Goal: Task Accomplishment & Management: Manage account settings

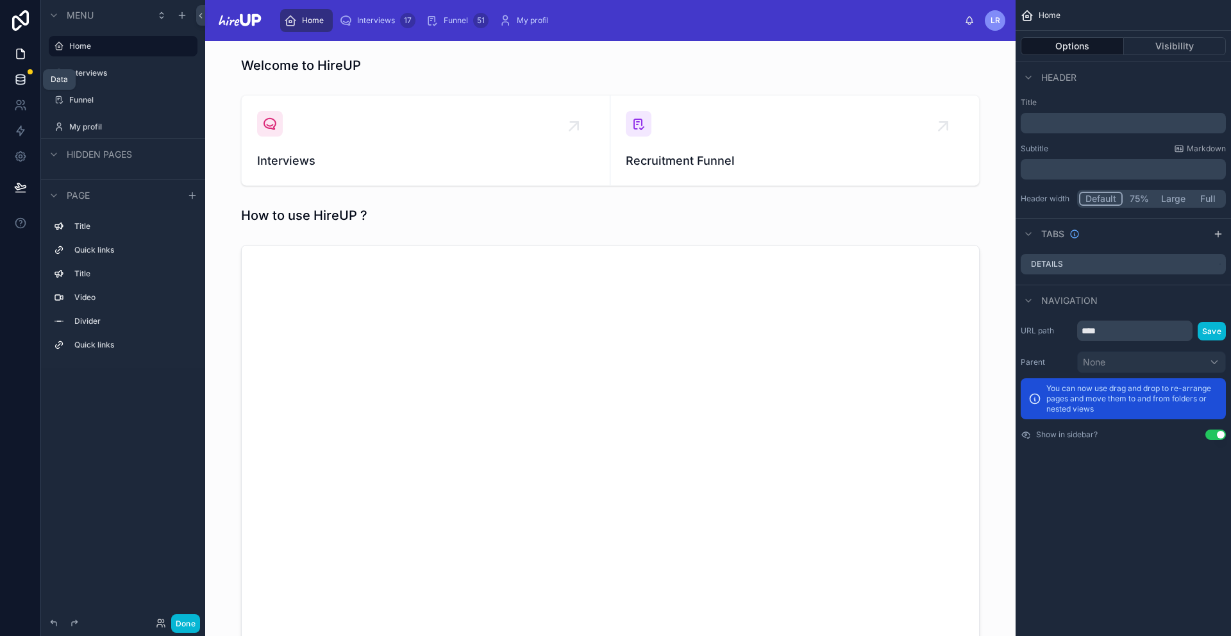
click at [12, 78] on link at bounding box center [20, 80] width 40 height 26
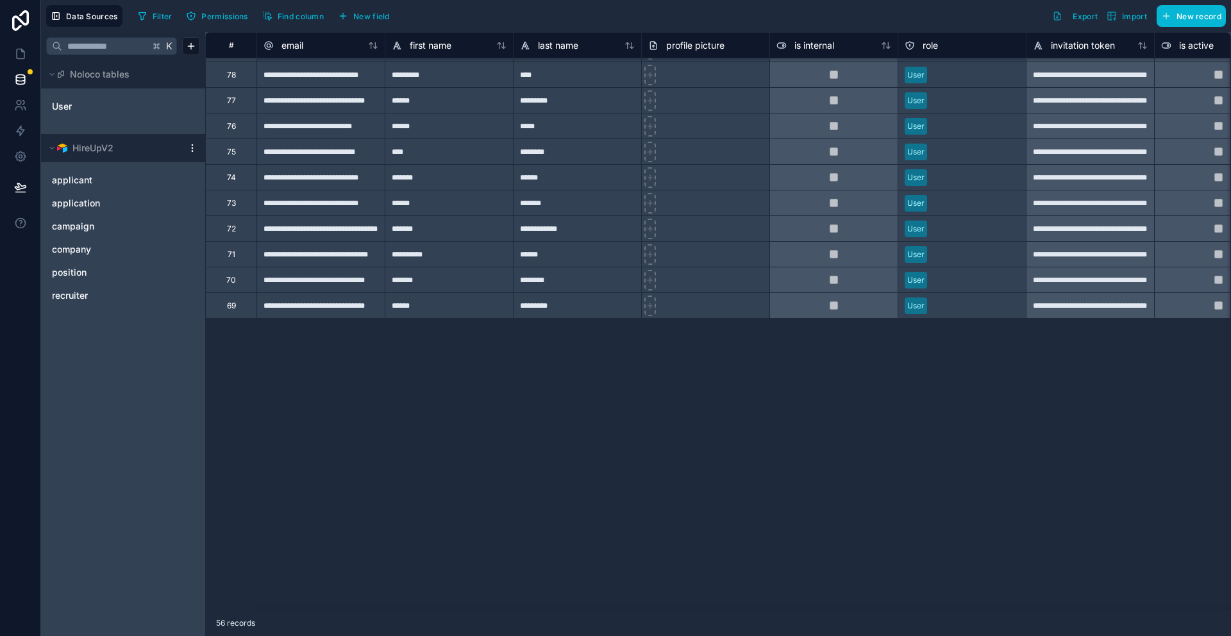
scroll to position [884, 0]
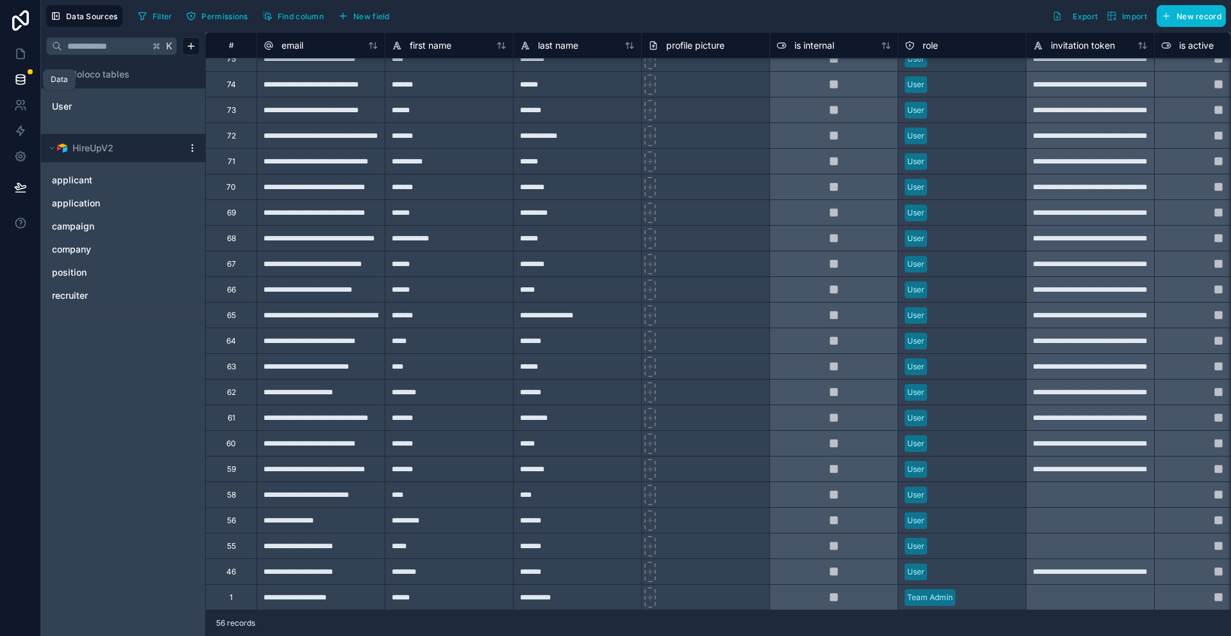
click at [18, 81] on icon at bounding box center [20, 78] width 8 height 5
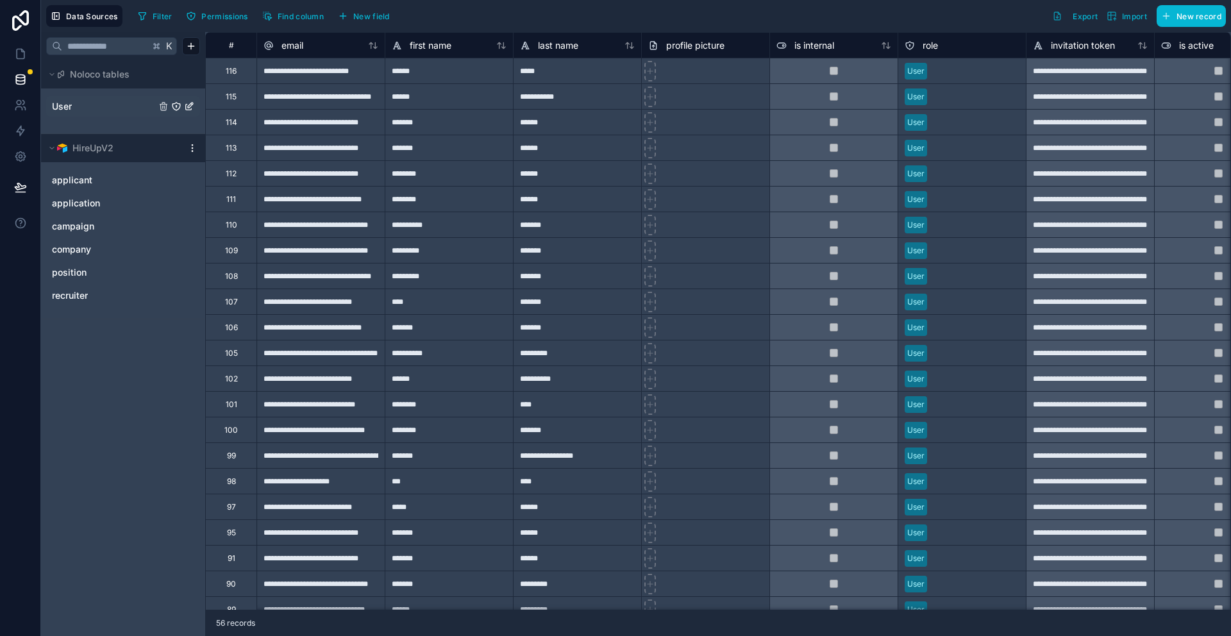
click at [74, 108] on link "User" at bounding box center [104, 106] width 104 height 13
click at [126, 108] on link "User" at bounding box center [104, 106] width 104 height 13
click at [17, 106] on icon at bounding box center [20, 105] width 13 height 13
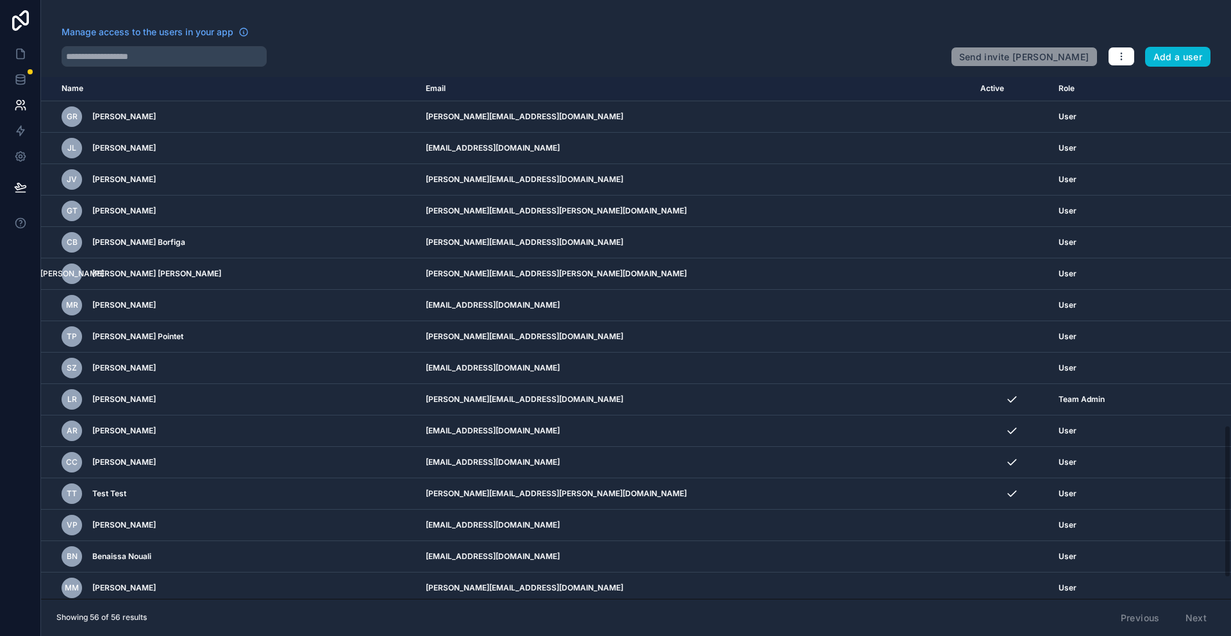
scroll to position [1261, 0]
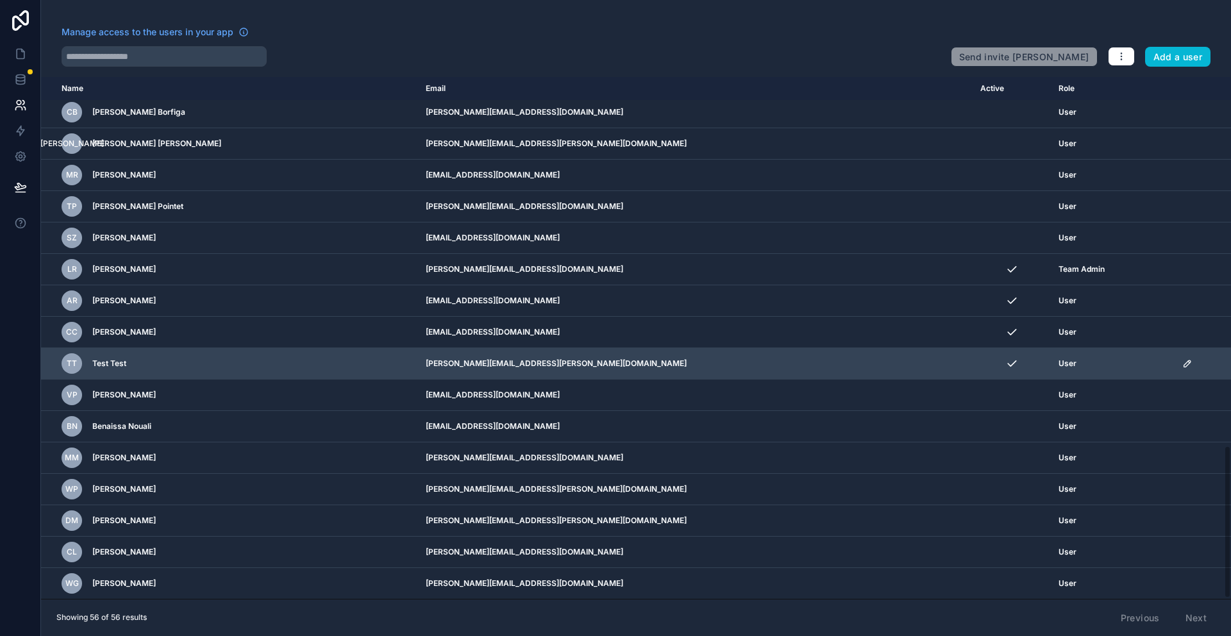
click at [1183, 364] on icon "scrollable content" at bounding box center [1188, 364] width 10 height 10
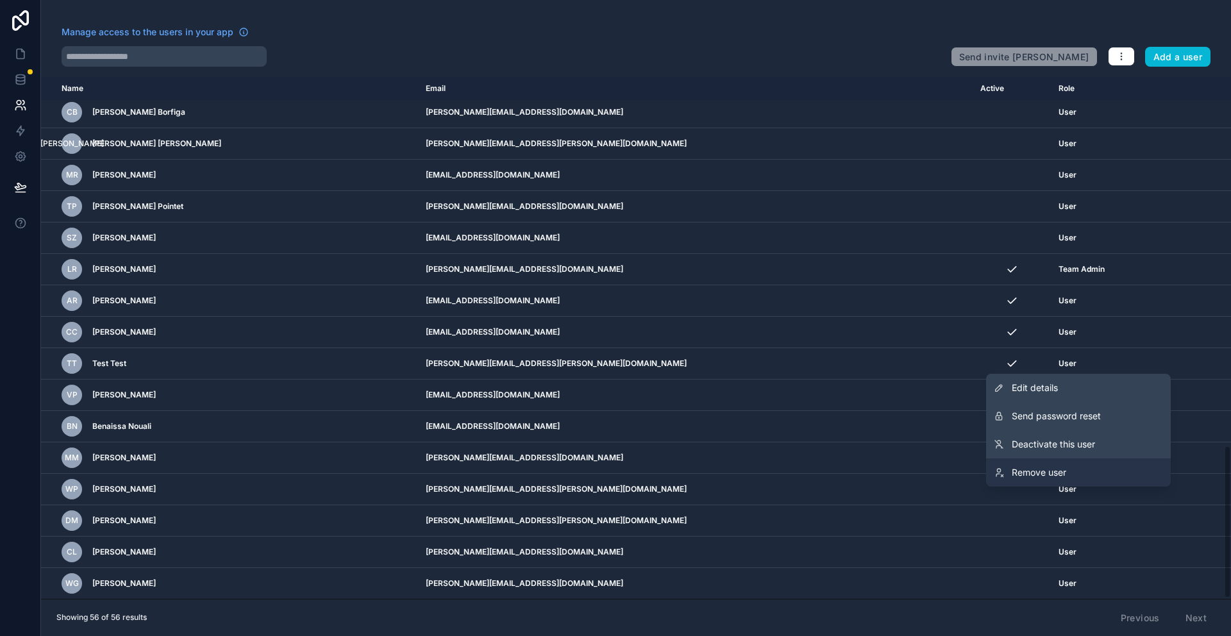
click at [1046, 475] on span "Remove user" at bounding box center [1039, 472] width 55 height 13
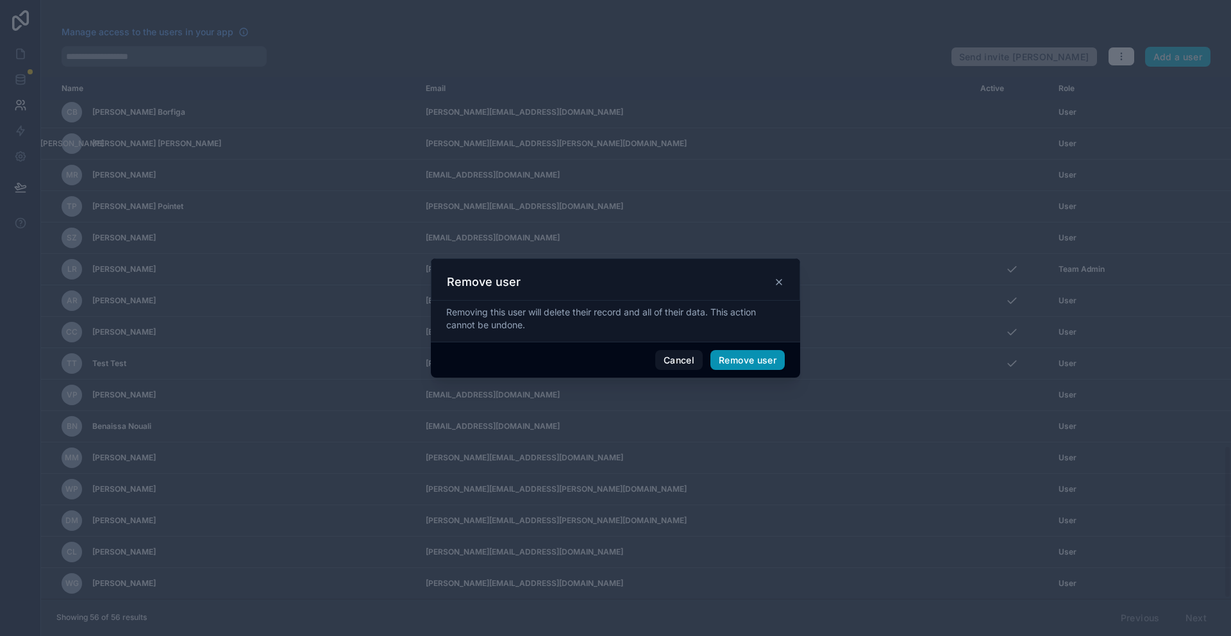
click at [736, 360] on button "Remove user" at bounding box center [748, 360] width 74 height 21
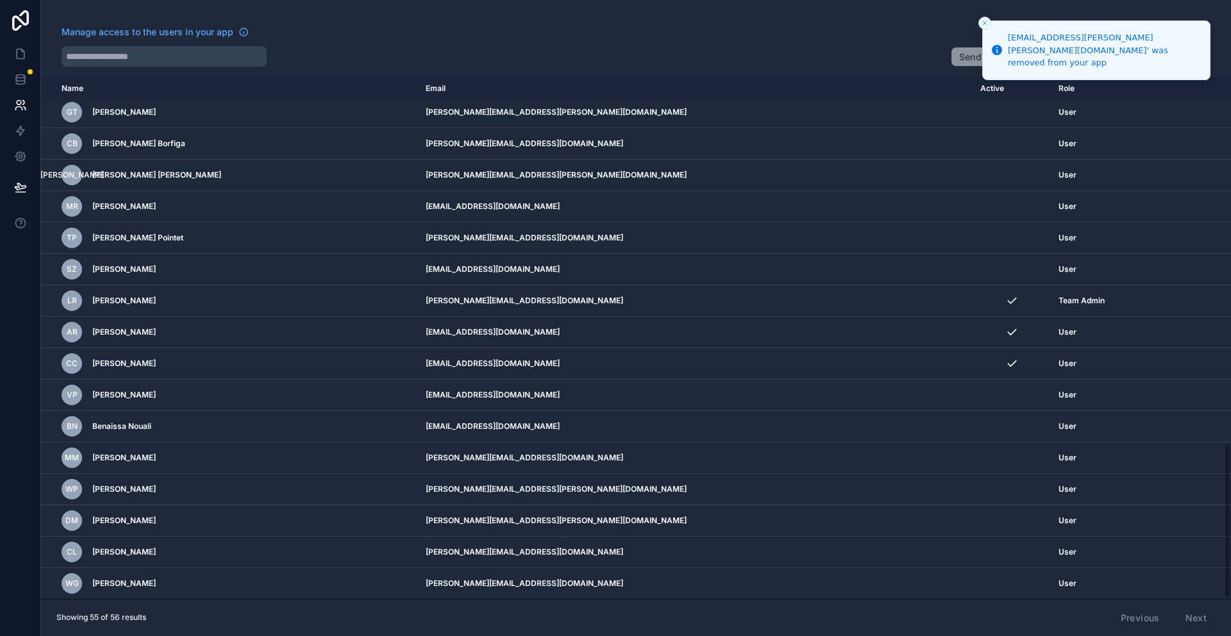
scroll to position [1229, 0]
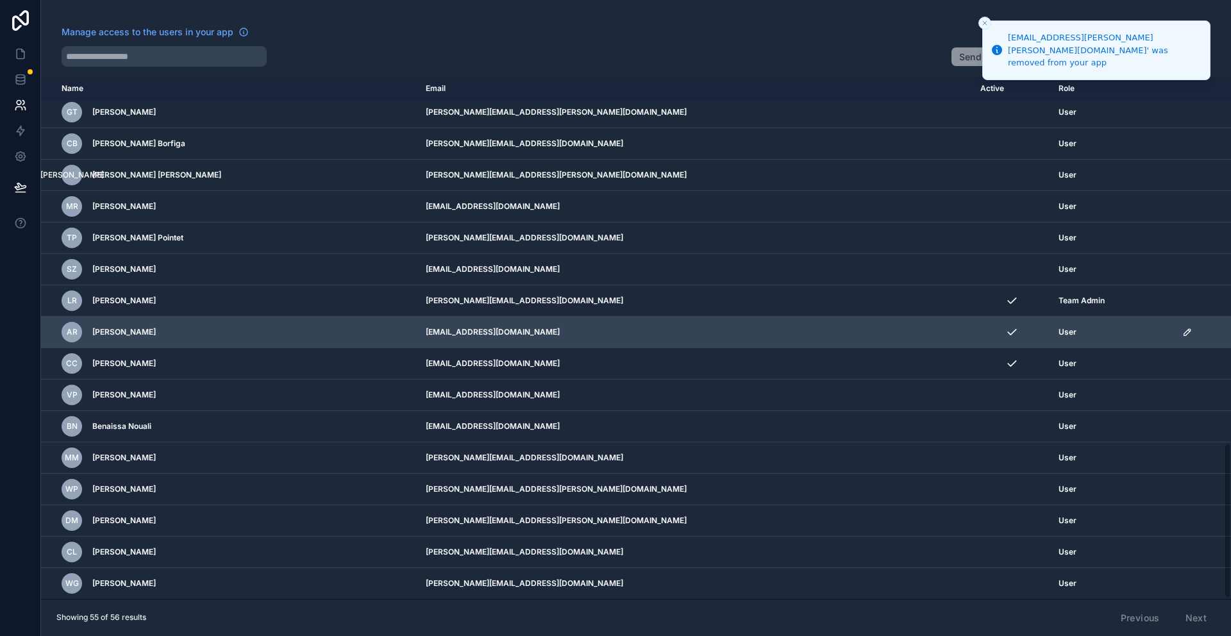
click at [1183, 330] on icon "scrollable content" at bounding box center [1188, 332] width 10 height 10
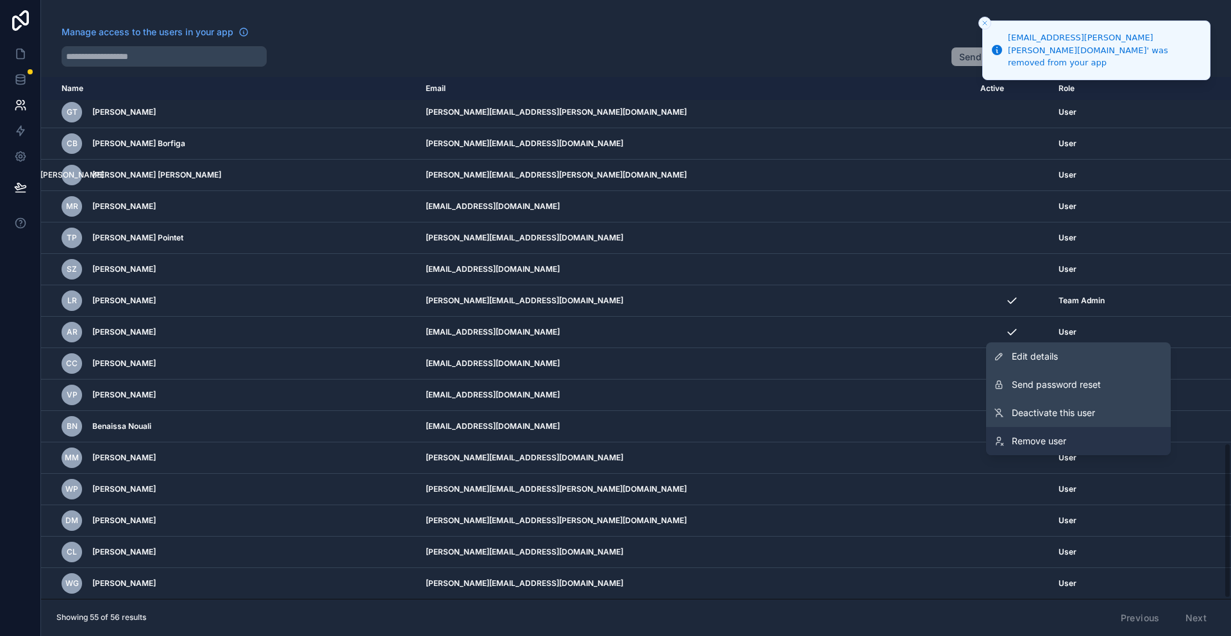
click at [1047, 435] on span "Remove user" at bounding box center [1039, 441] width 55 height 13
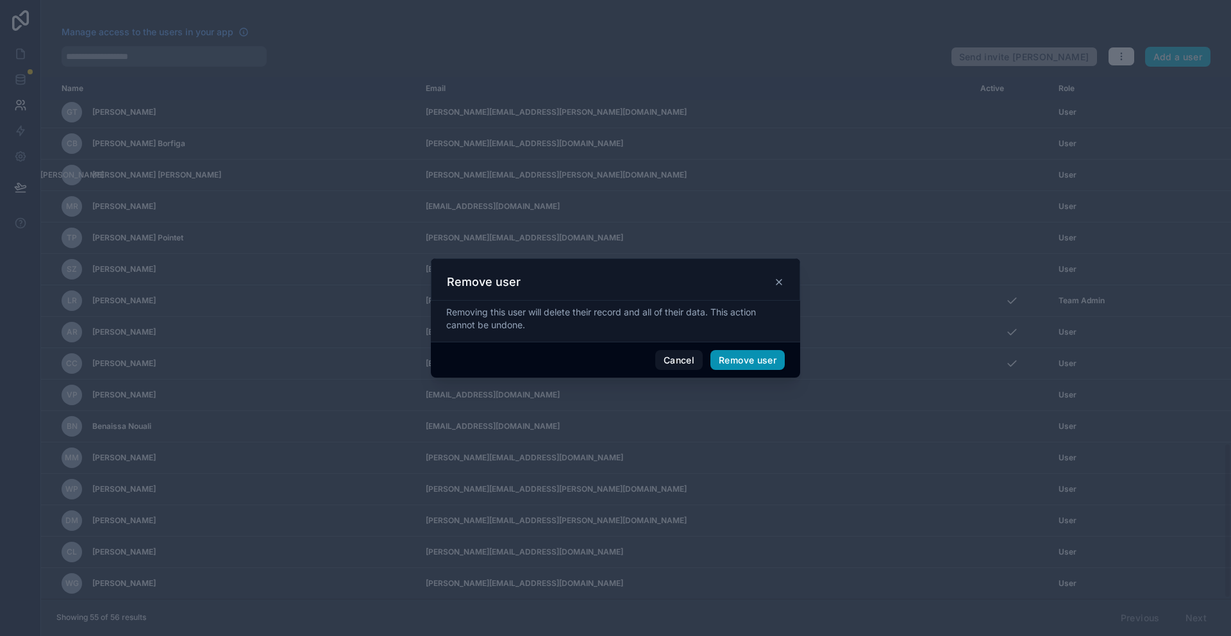
click at [744, 364] on button "Remove user" at bounding box center [748, 360] width 74 height 21
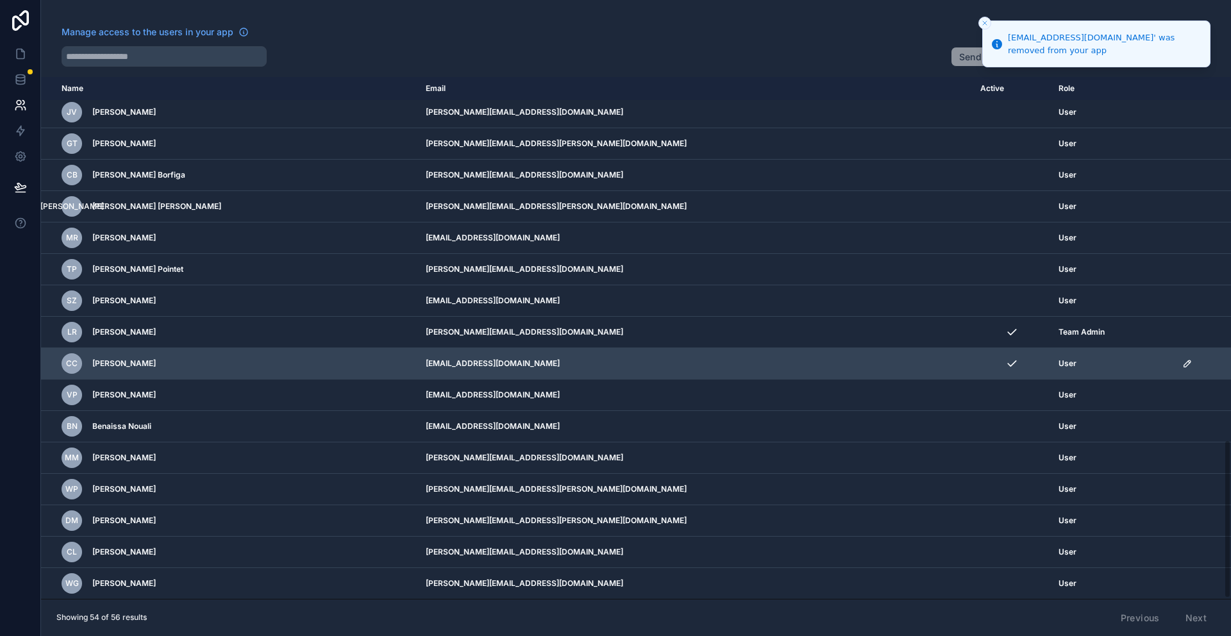
click at [1183, 364] on icon "scrollable content" at bounding box center [1188, 364] width 10 height 10
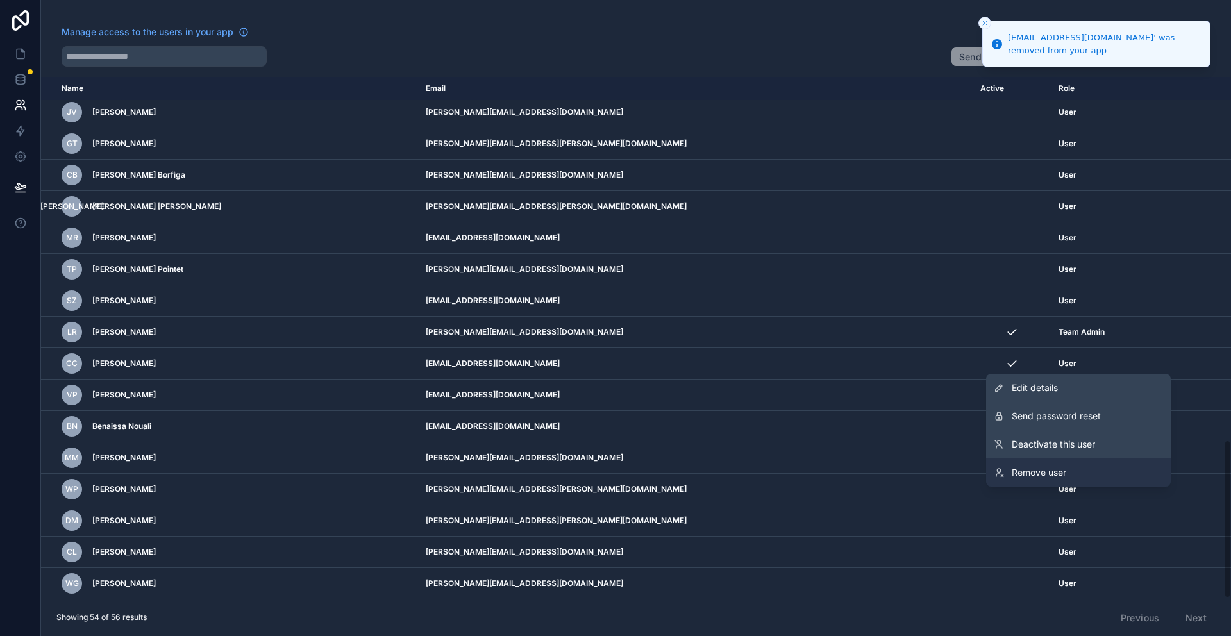
click at [1031, 469] on span "Remove user" at bounding box center [1039, 472] width 55 height 13
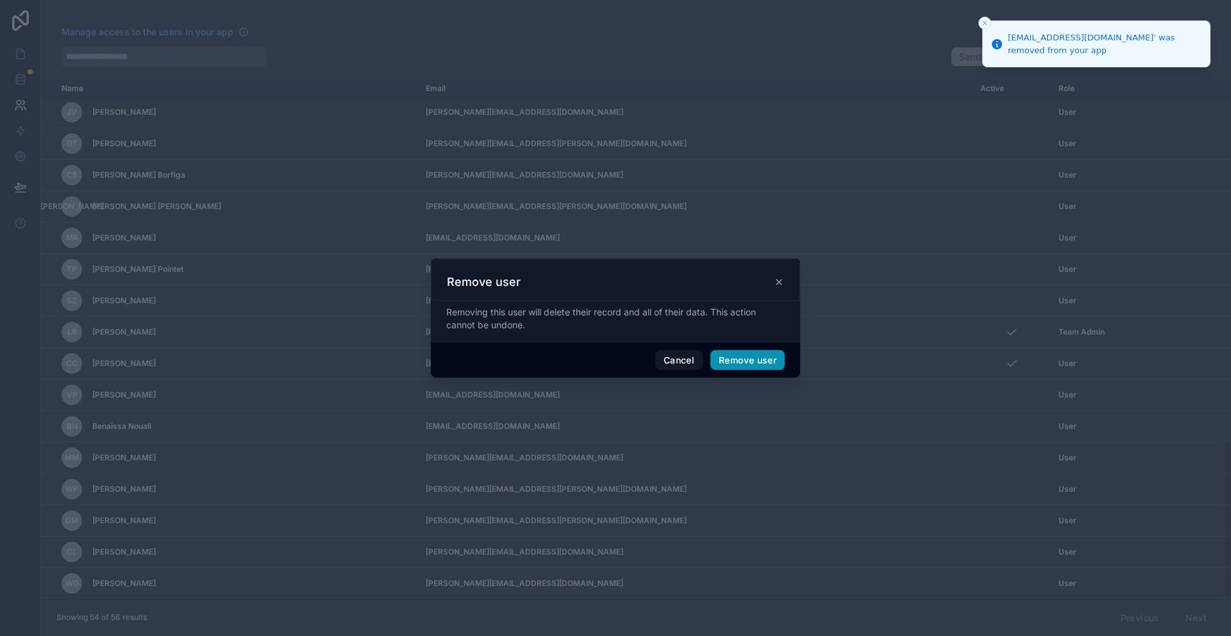
click at [733, 359] on button "Remove user" at bounding box center [748, 360] width 74 height 21
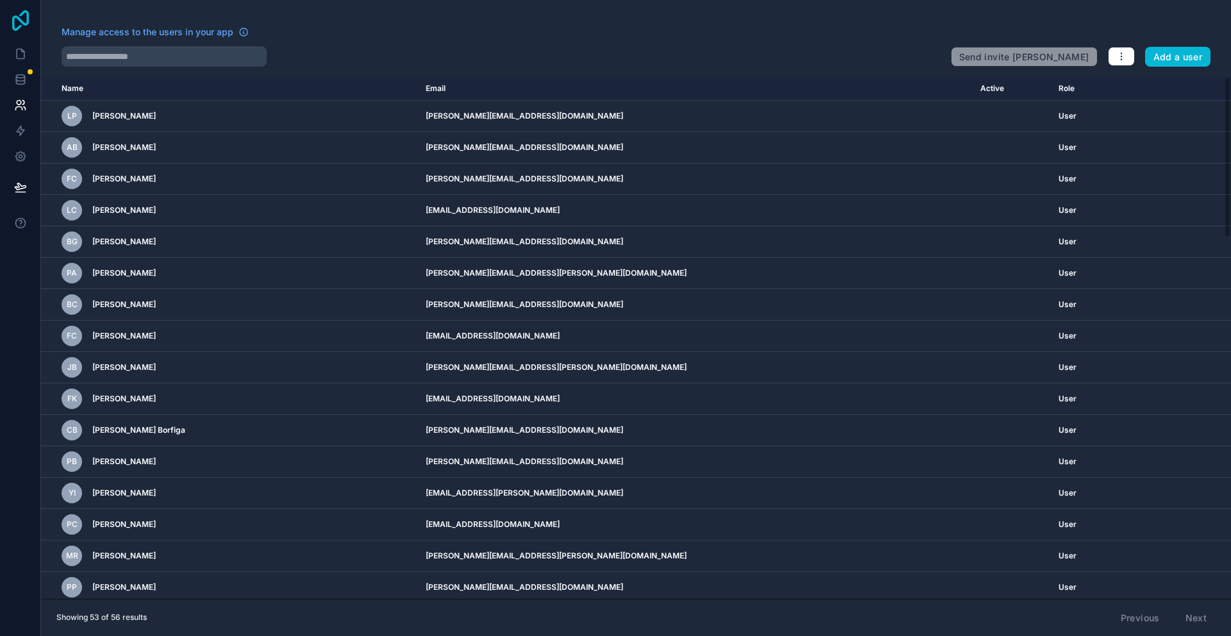
click at [24, 20] on icon at bounding box center [21, 20] width 26 height 21
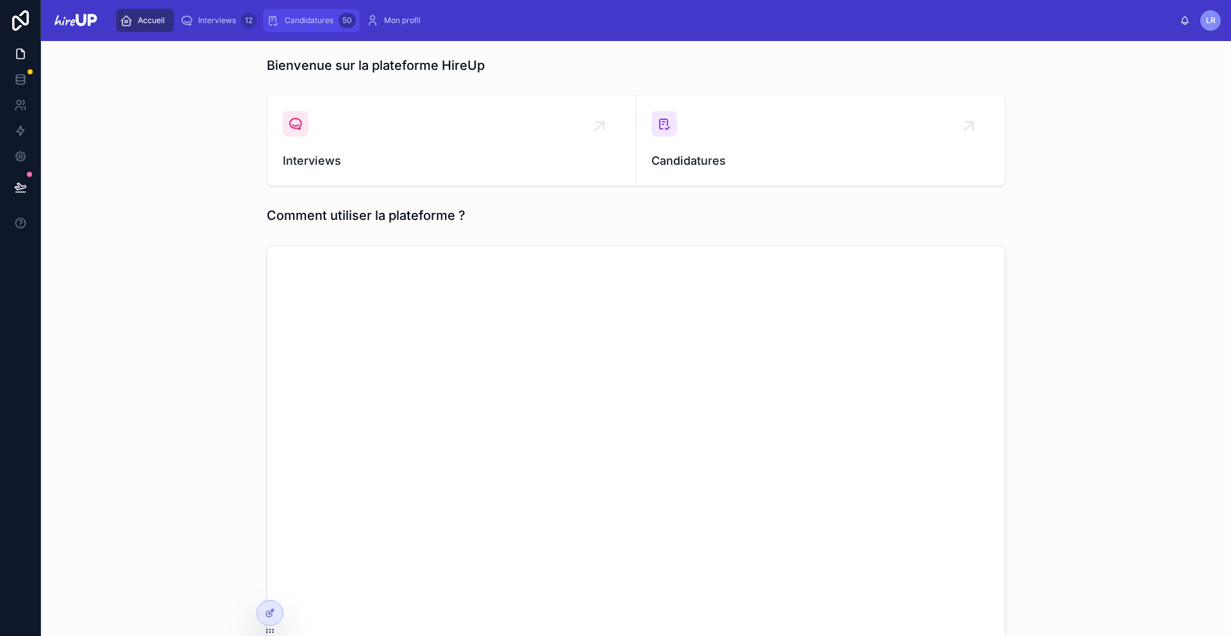
click at [291, 22] on span "Candidatures" at bounding box center [309, 20] width 49 height 10
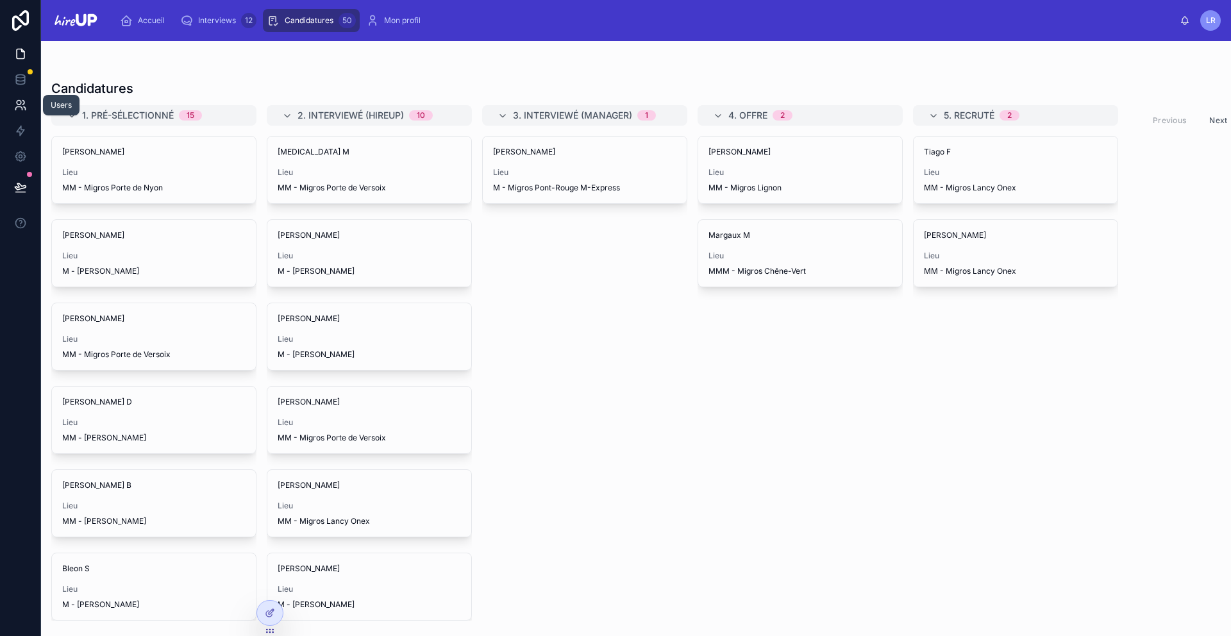
click at [17, 103] on icon at bounding box center [20, 105] width 13 height 13
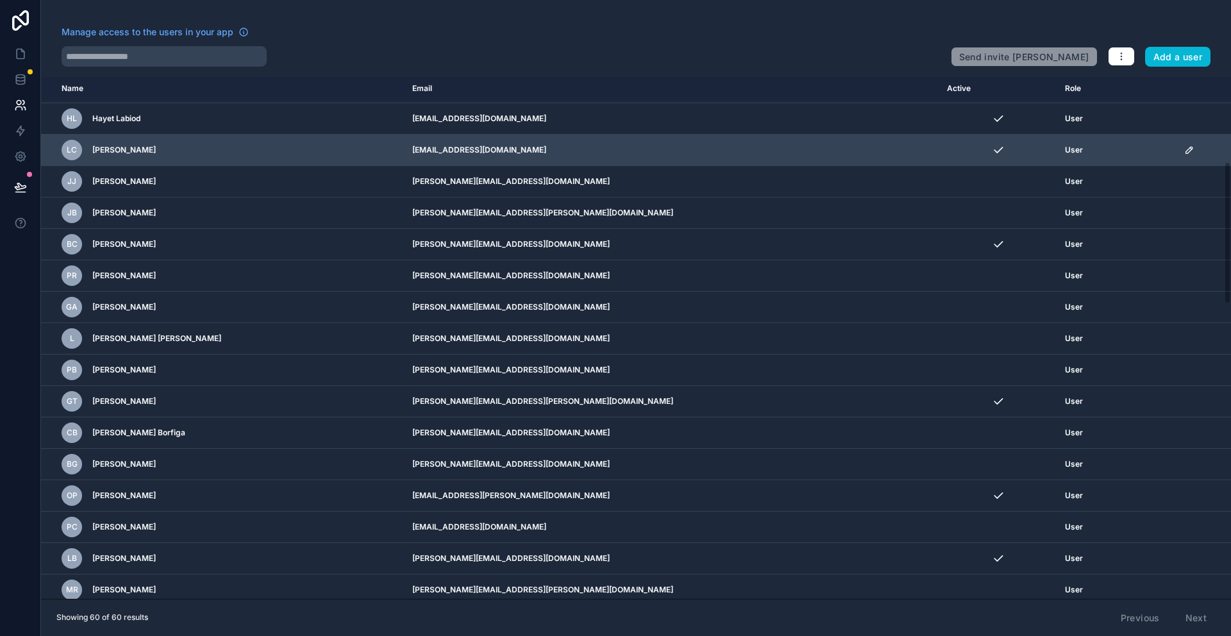
scroll to position [314, 0]
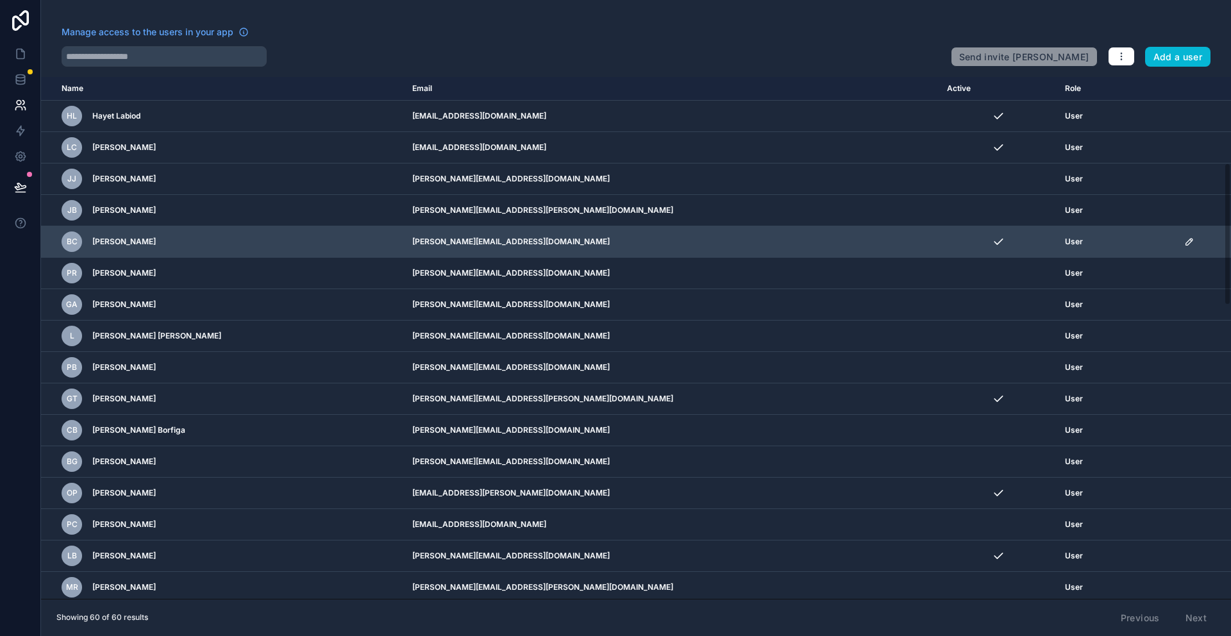
click at [1185, 240] on icon "scrollable content" at bounding box center [1190, 242] width 10 height 10
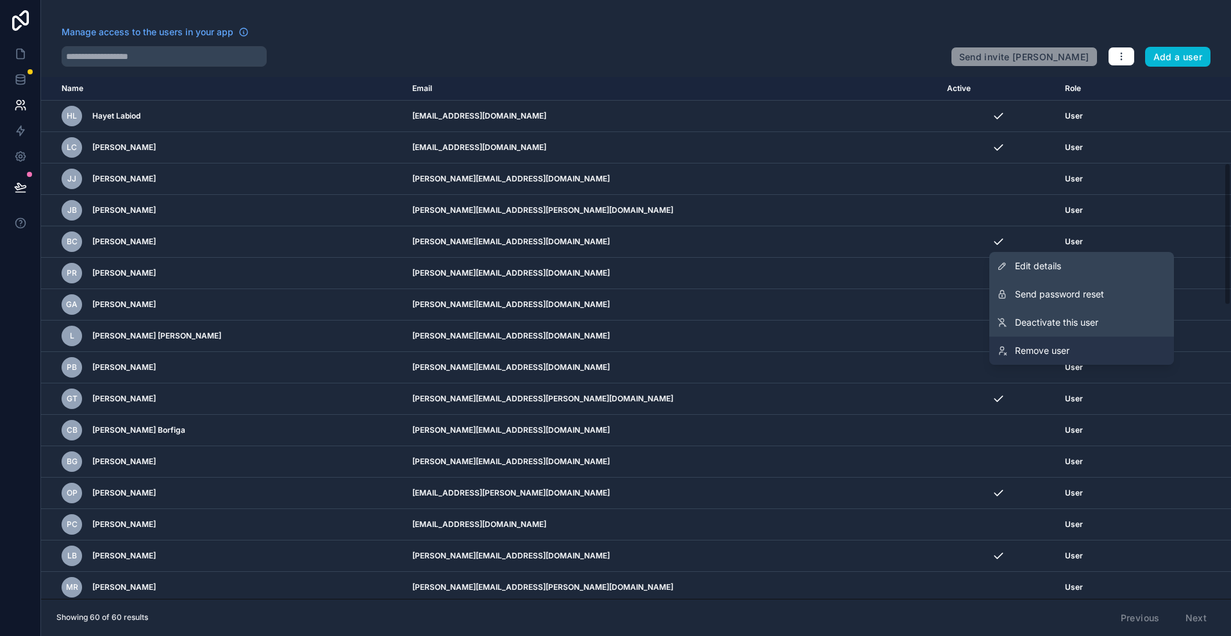
click at [1090, 347] on link "Remove user" at bounding box center [1082, 351] width 185 height 28
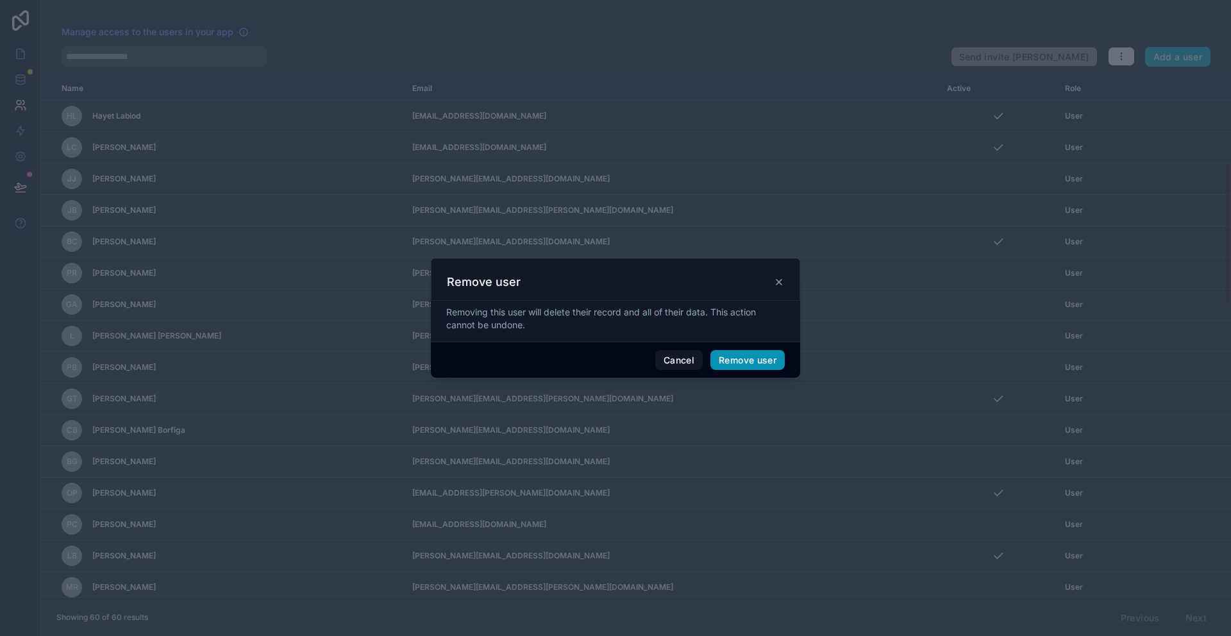
click at [742, 359] on button "Remove user" at bounding box center [748, 360] width 74 height 21
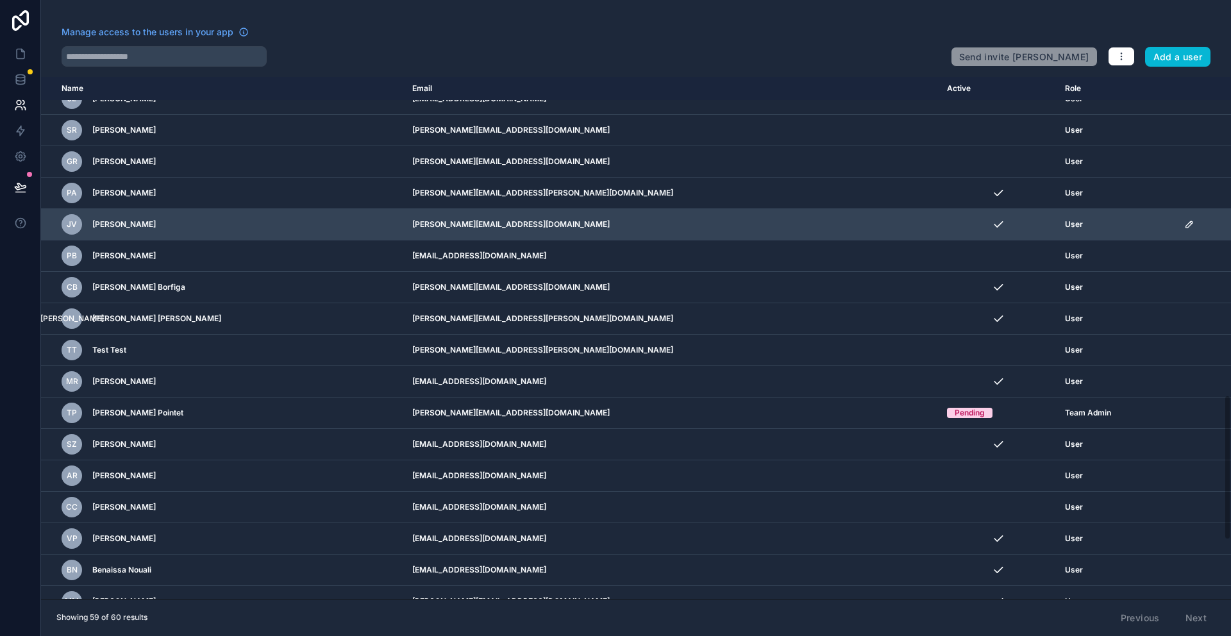
scroll to position [1156, 0]
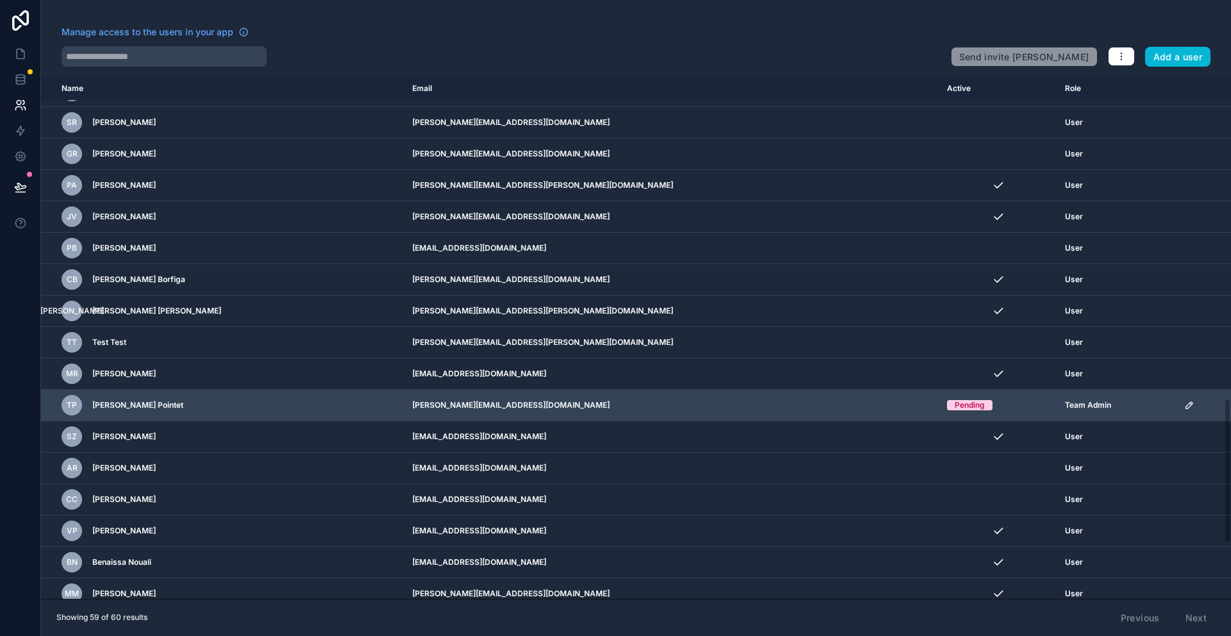
click at [1186, 407] on icon "scrollable content" at bounding box center [1189, 405] width 6 height 6
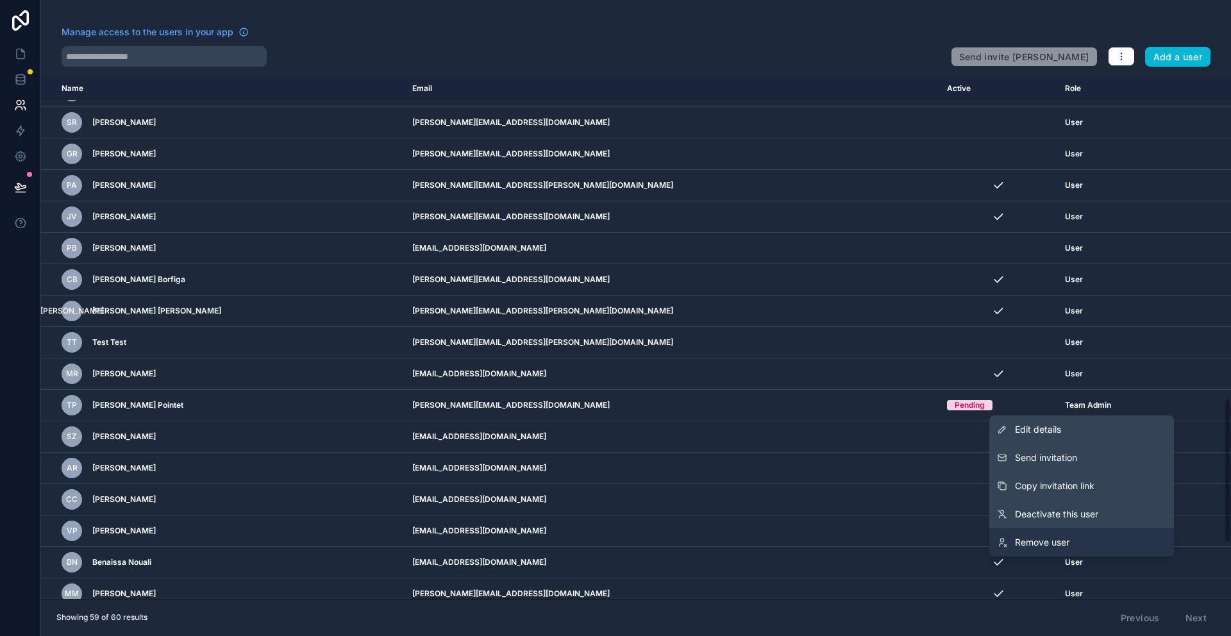
click at [1068, 543] on span "Remove user" at bounding box center [1042, 542] width 55 height 13
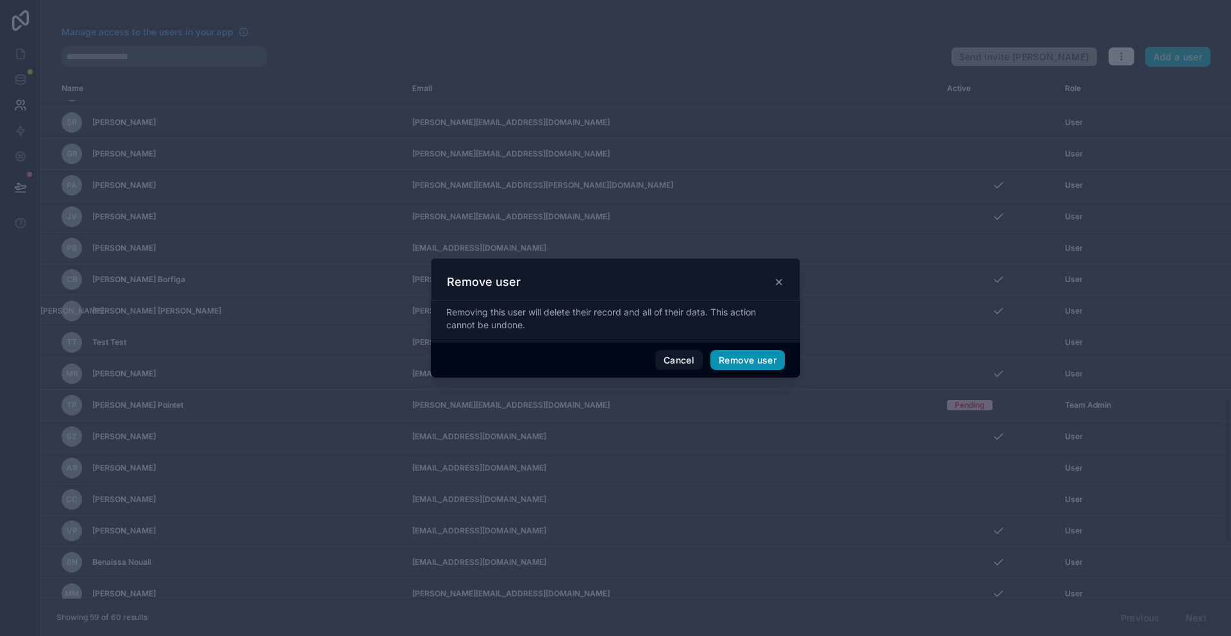
click at [754, 360] on button "Remove user" at bounding box center [748, 360] width 74 height 21
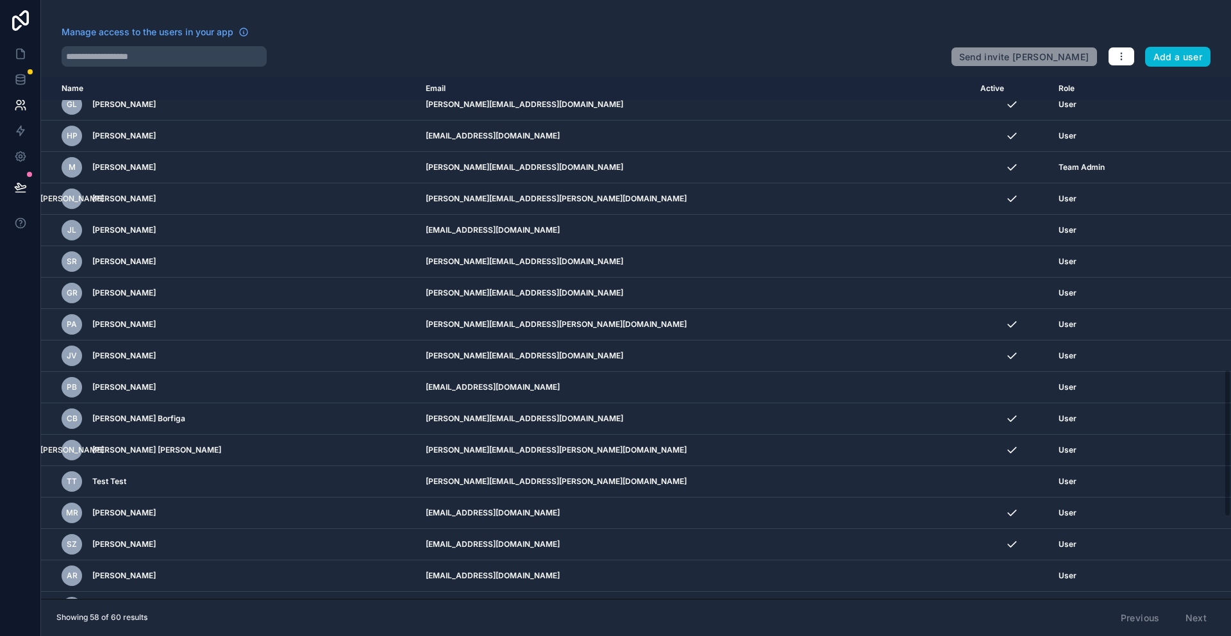
scroll to position [1012, 0]
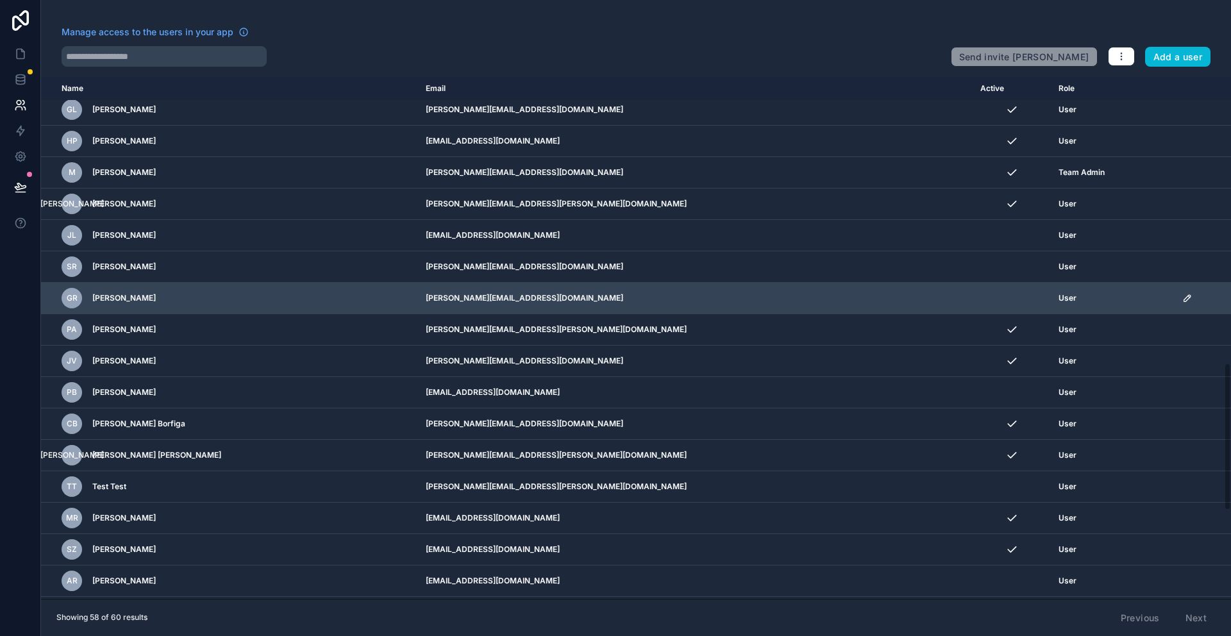
click at [1184, 300] on icon "scrollable content" at bounding box center [1187, 298] width 6 height 6
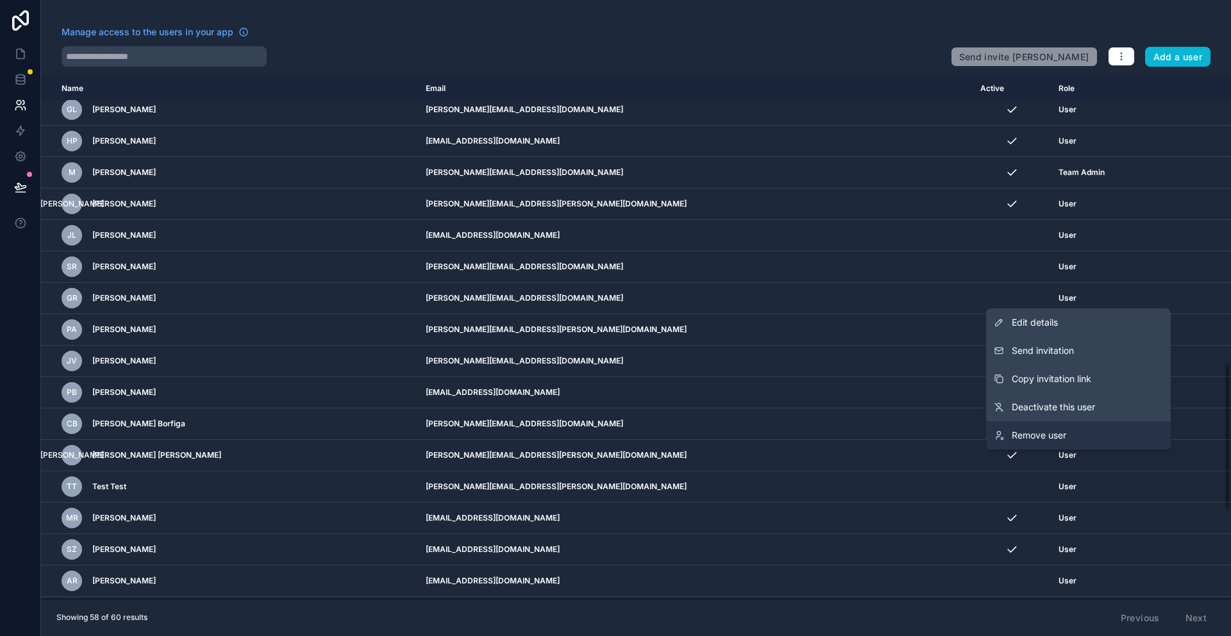
click at [1061, 432] on span "Remove user" at bounding box center [1039, 435] width 55 height 13
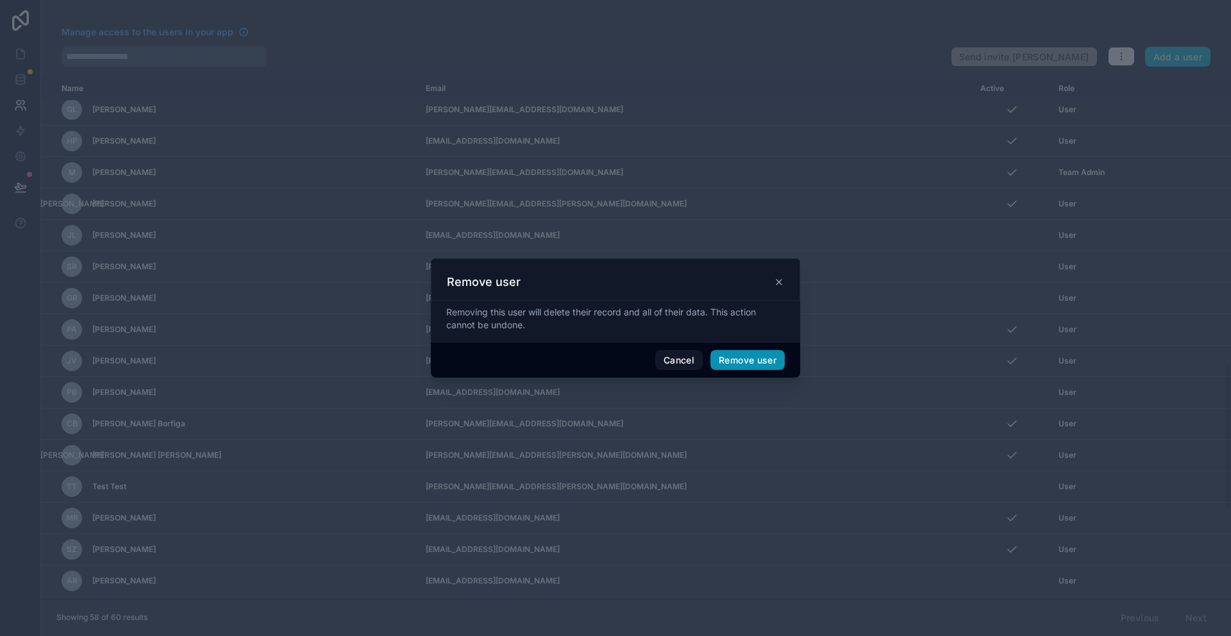
click at [748, 361] on button "Remove user" at bounding box center [748, 360] width 74 height 21
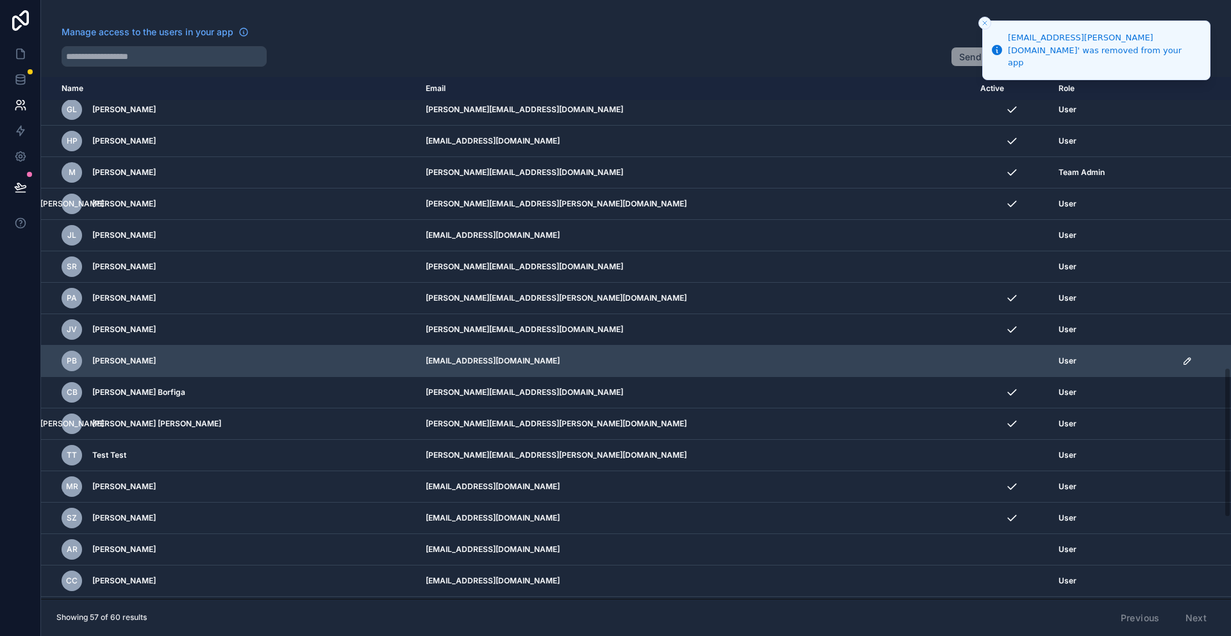
click at [1183, 358] on div "scrollable content" at bounding box center [1203, 361] width 41 height 10
click at [1183, 358] on icon "scrollable content" at bounding box center [1188, 361] width 10 height 10
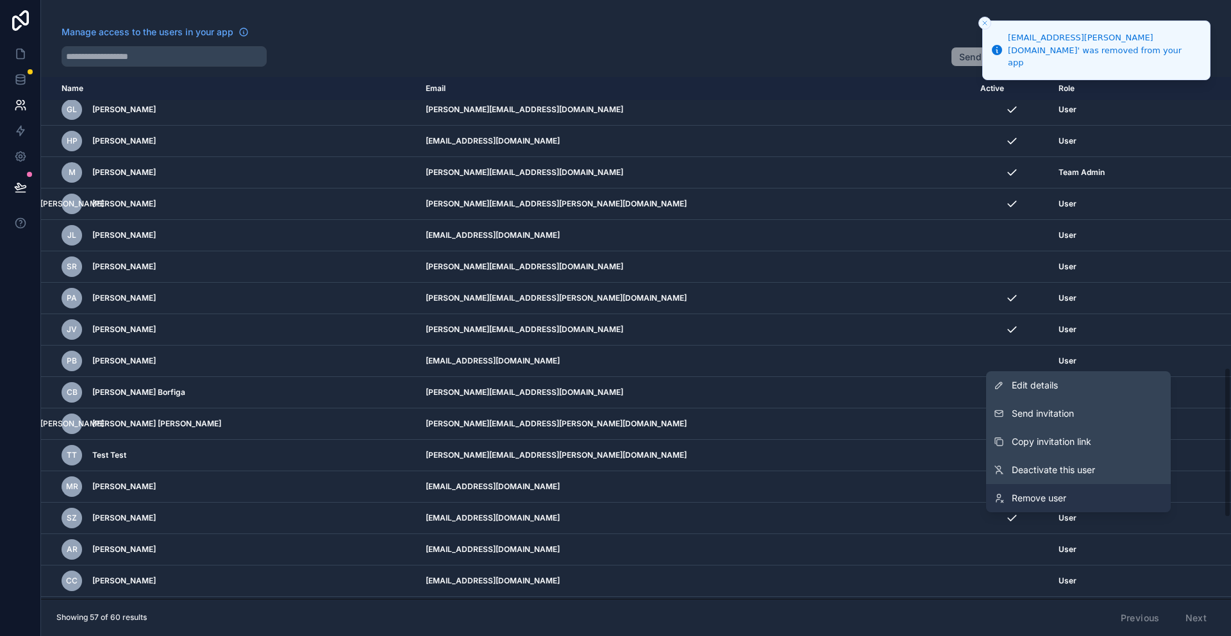
click at [1029, 496] on span "Remove user" at bounding box center [1039, 498] width 55 height 13
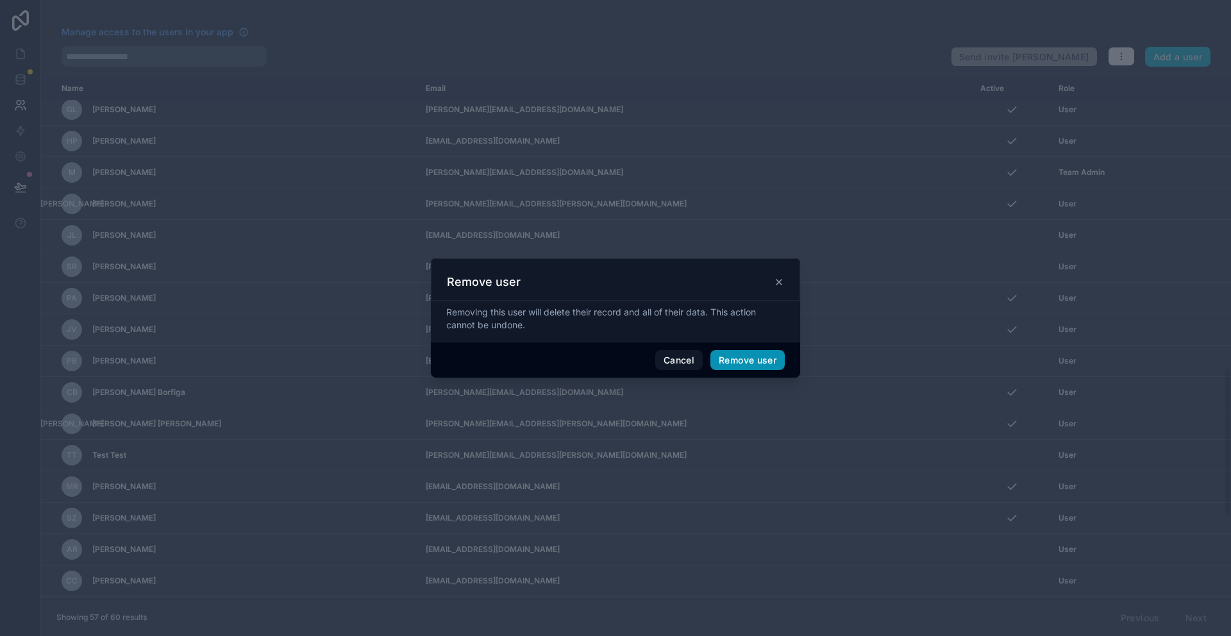
click at [747, 362] on button "Remove user" at bounding box center [748, 360] width 74 height 21
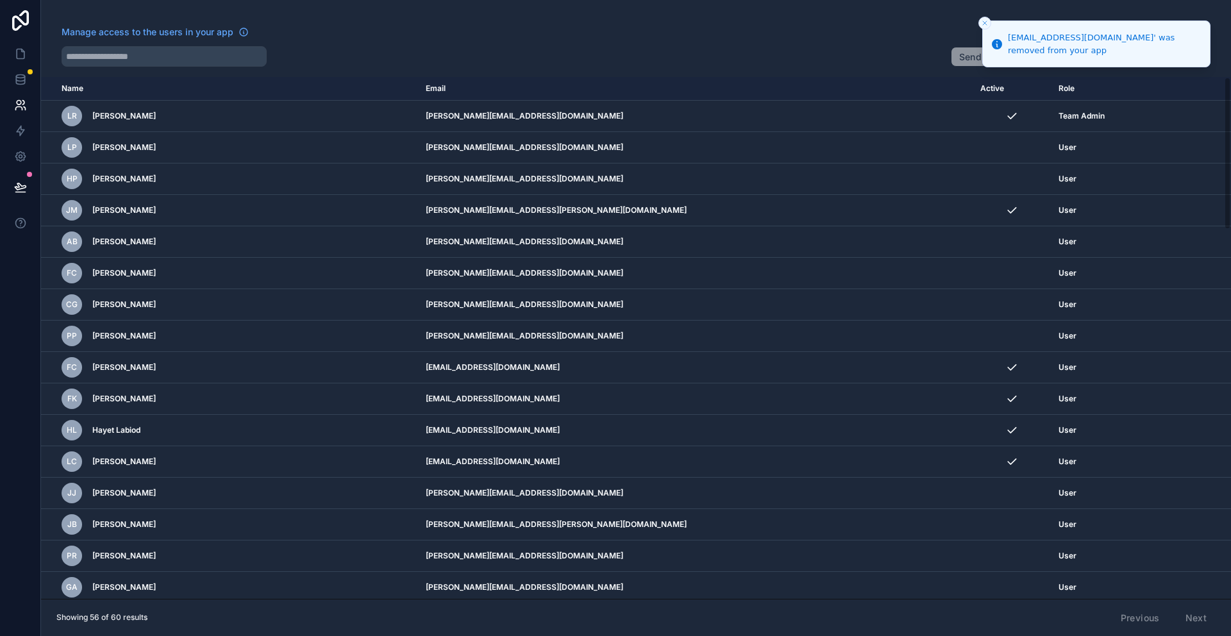
click at [973, 88] on th "Active" at bounding box center [1012, 89] width 78 height 24
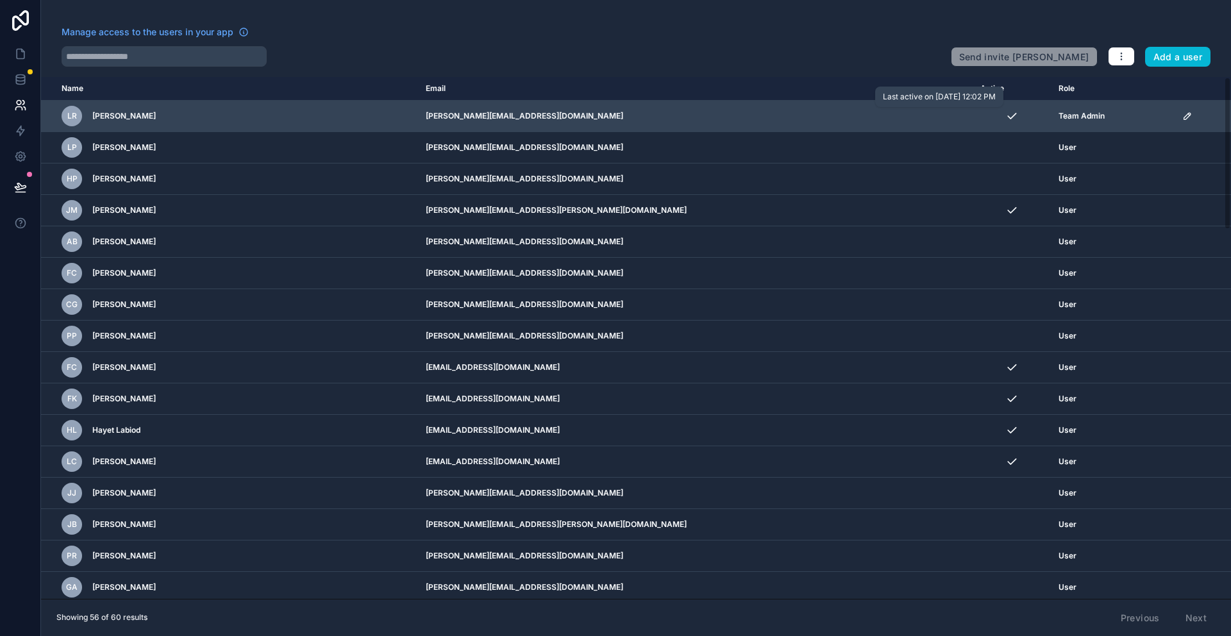
click at [1008, 118] on icon "scrollable content" at bounding box center [1012, 116] width 8 height 5
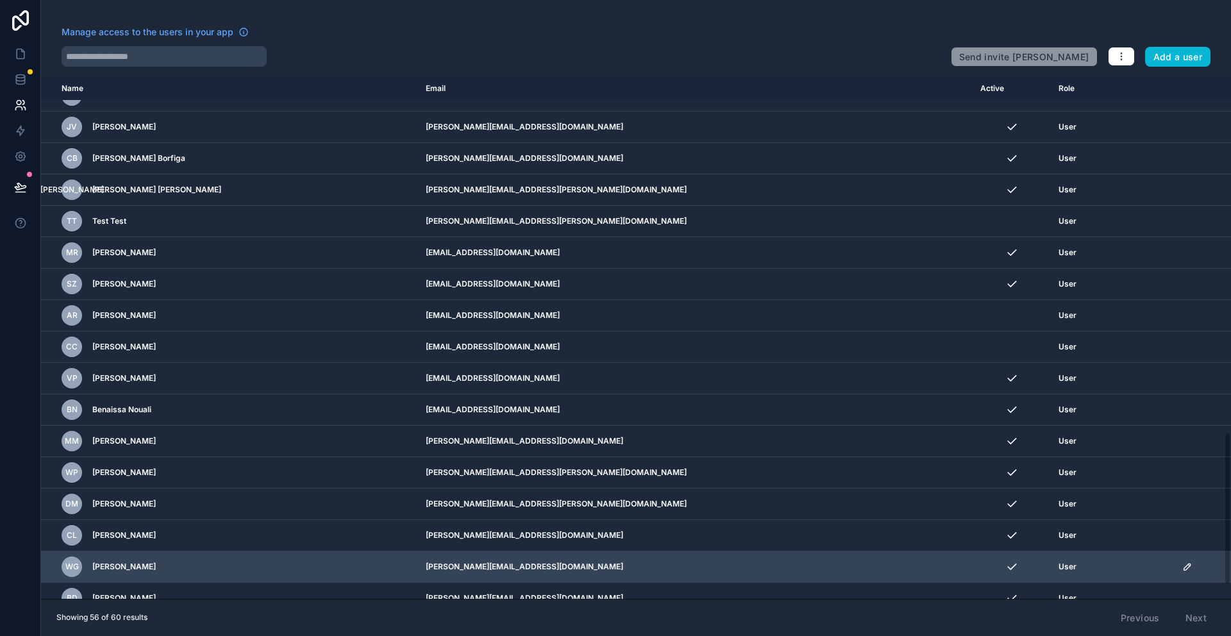
scroll to position [1213, 0]
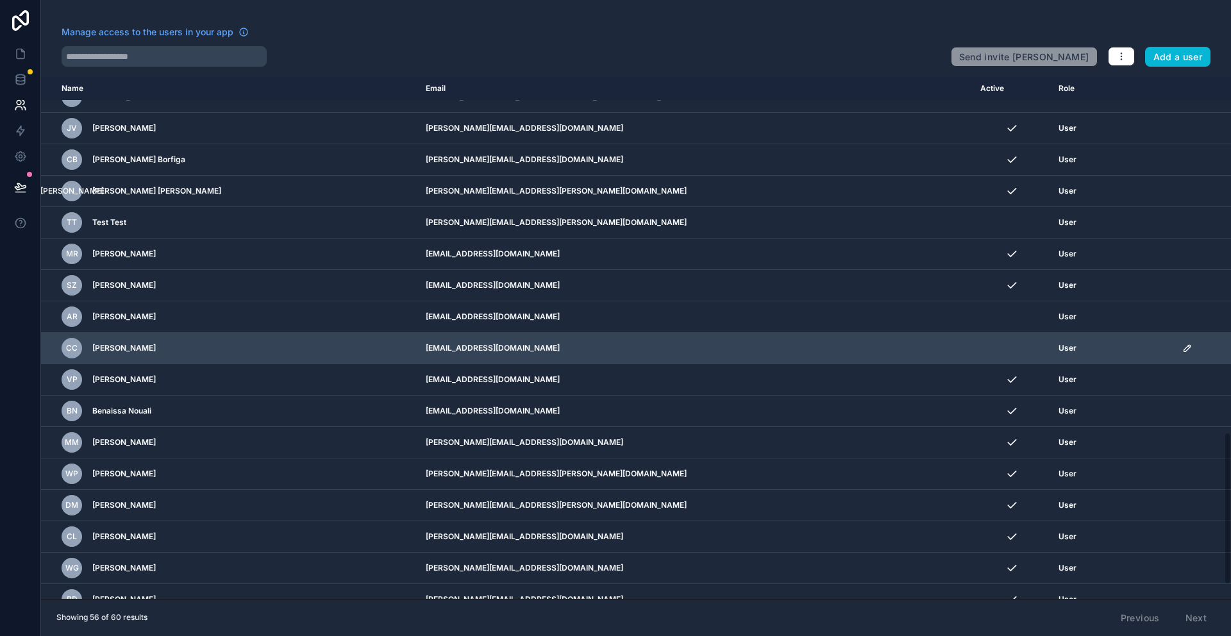
click at [1183, 349] on icon "scrollable content" at bounding box center [1188, 348] width 10 height 10
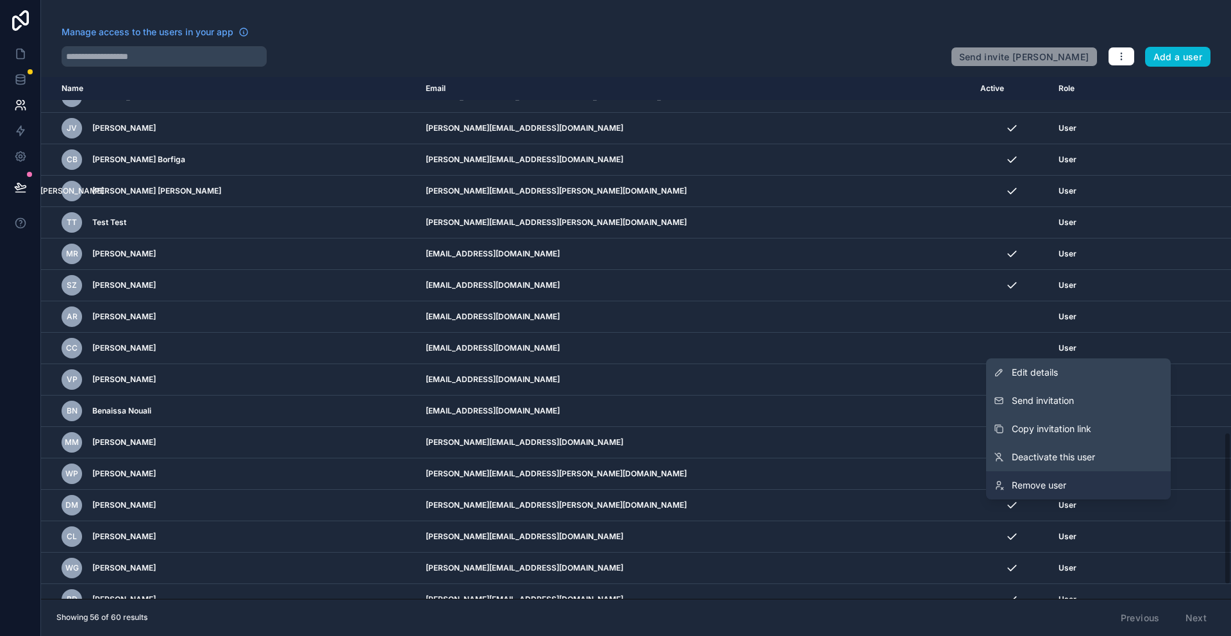
click at [1031, 484] on span "Remove user" at bounding box center [1039, 485] width 55 height 13
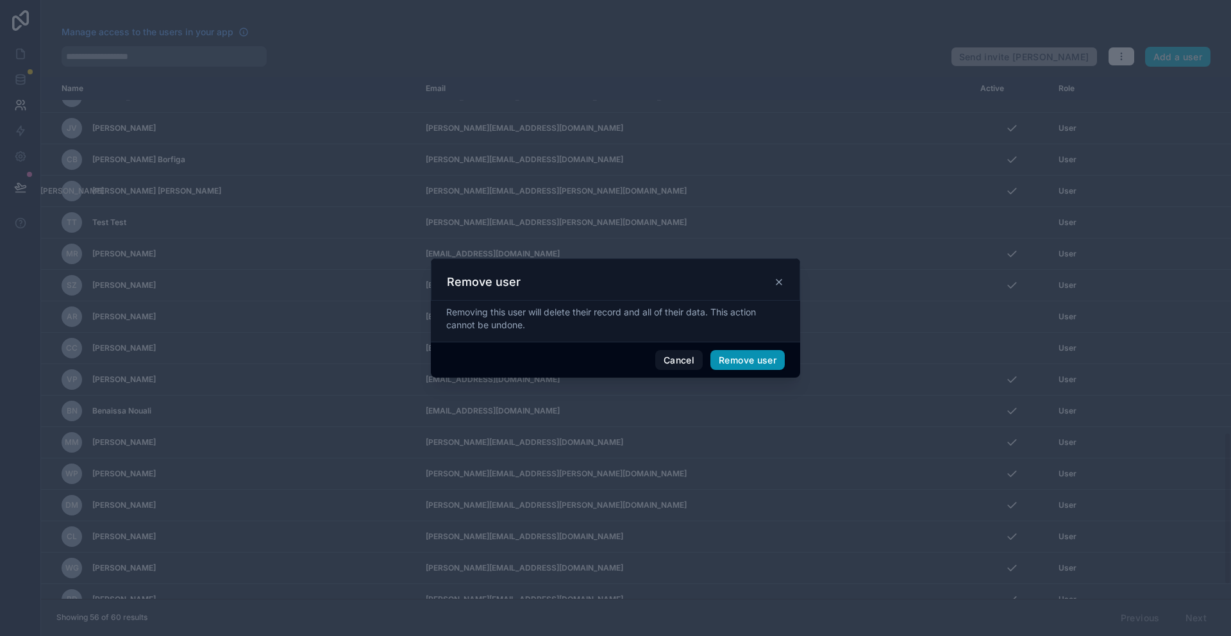
click at [756, 362] on button "Remove user" at bounding box center [748, 360] width 74 height 21
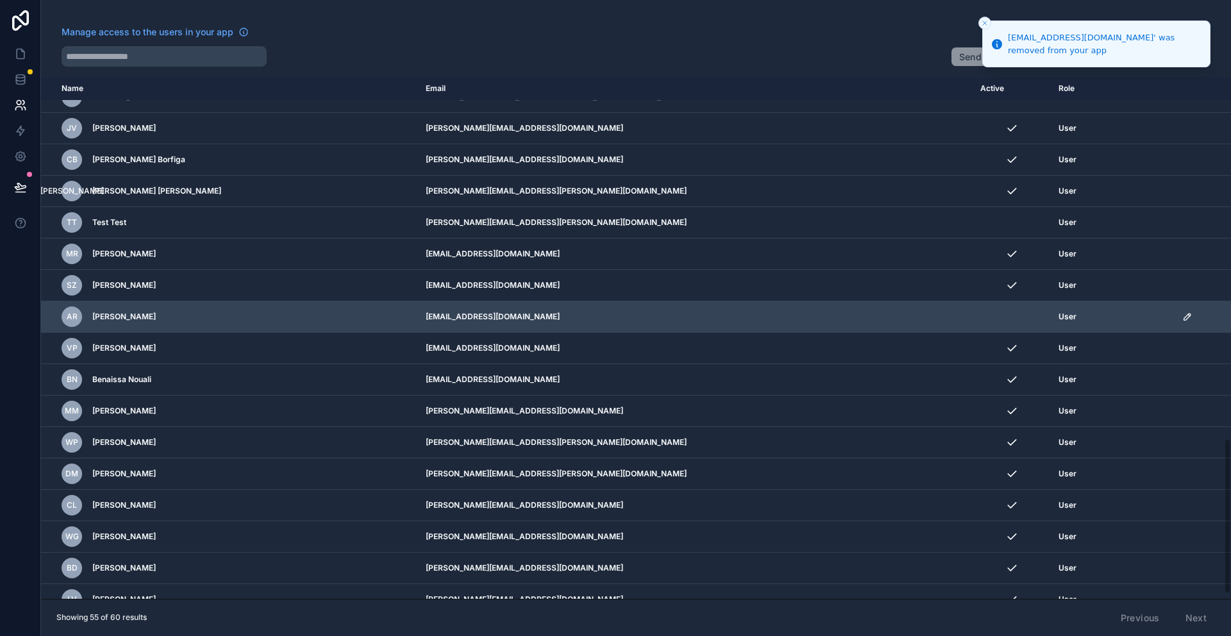
click at [1183, 313] on icon "scrollable content" at bounding box center [1188, 317] width 10 height 10
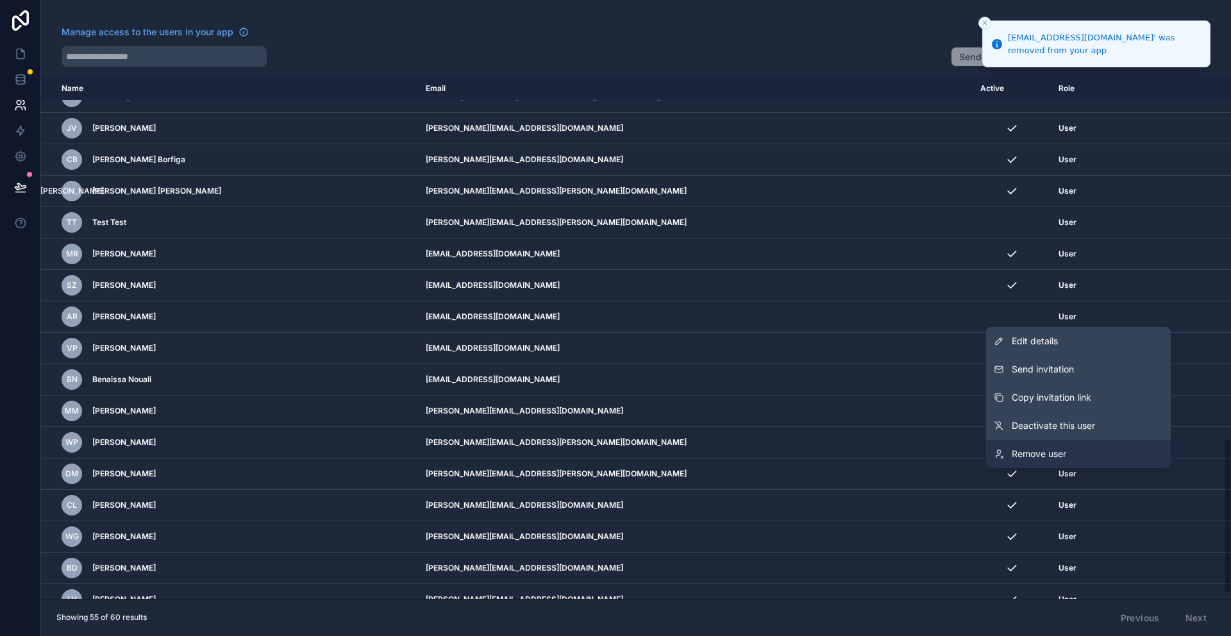
click at [1036, 458] on span "Remove user" at bounding box center [1039, 454] width 55 height 13
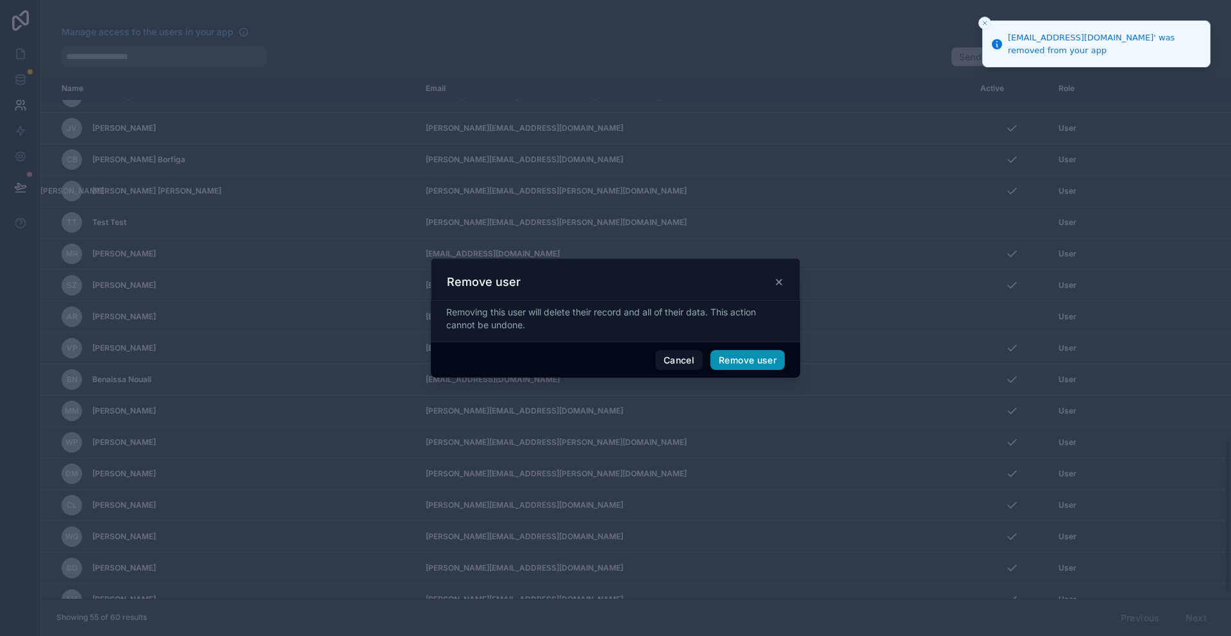
click at [751, 364] on button "Remove user" at bounding box center [748, 360] width 74 height 21
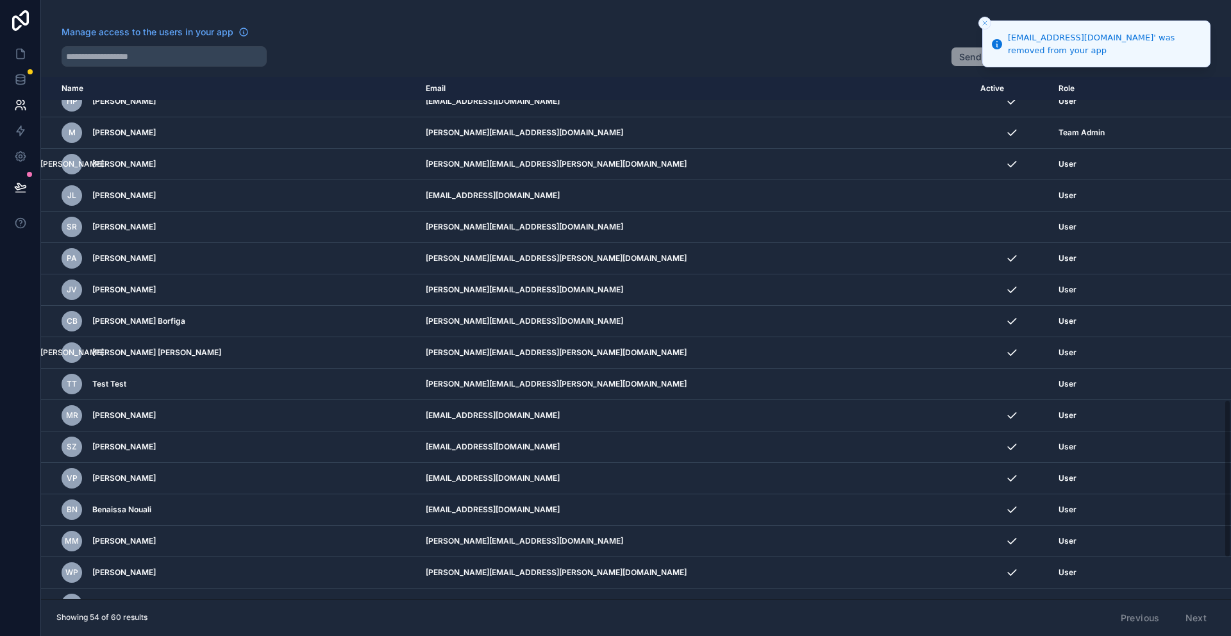
scroll to position [1048, 0]
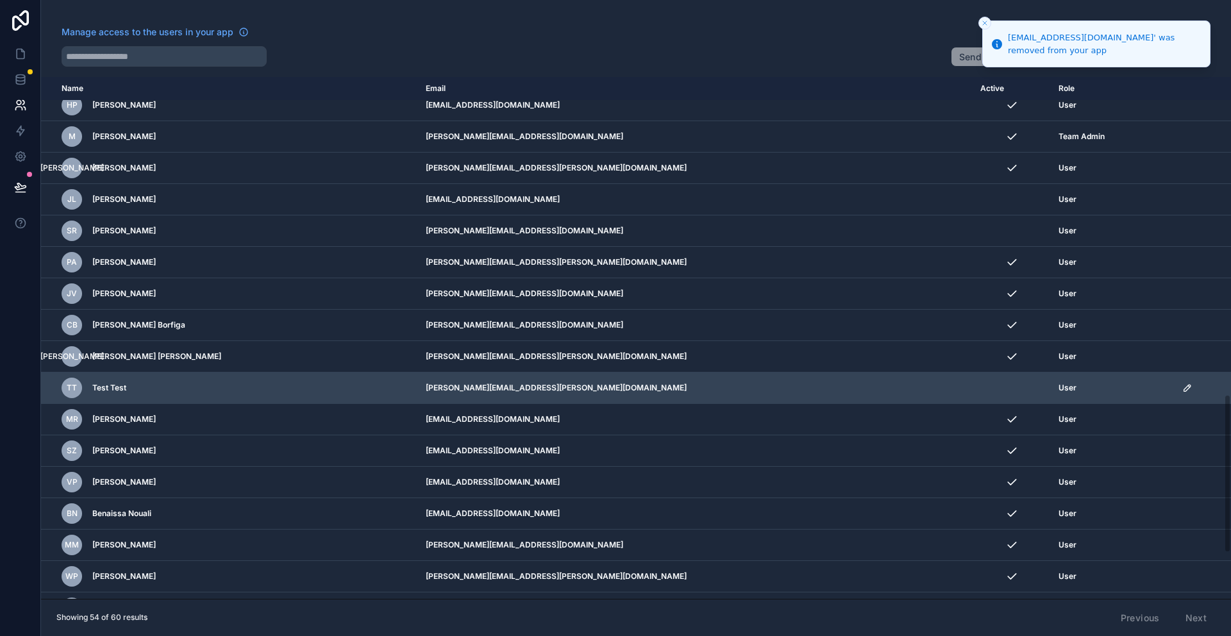
click at [1183, 391] on icon "scrollable content" at bounding box center [1188, 388] width 10 height 10
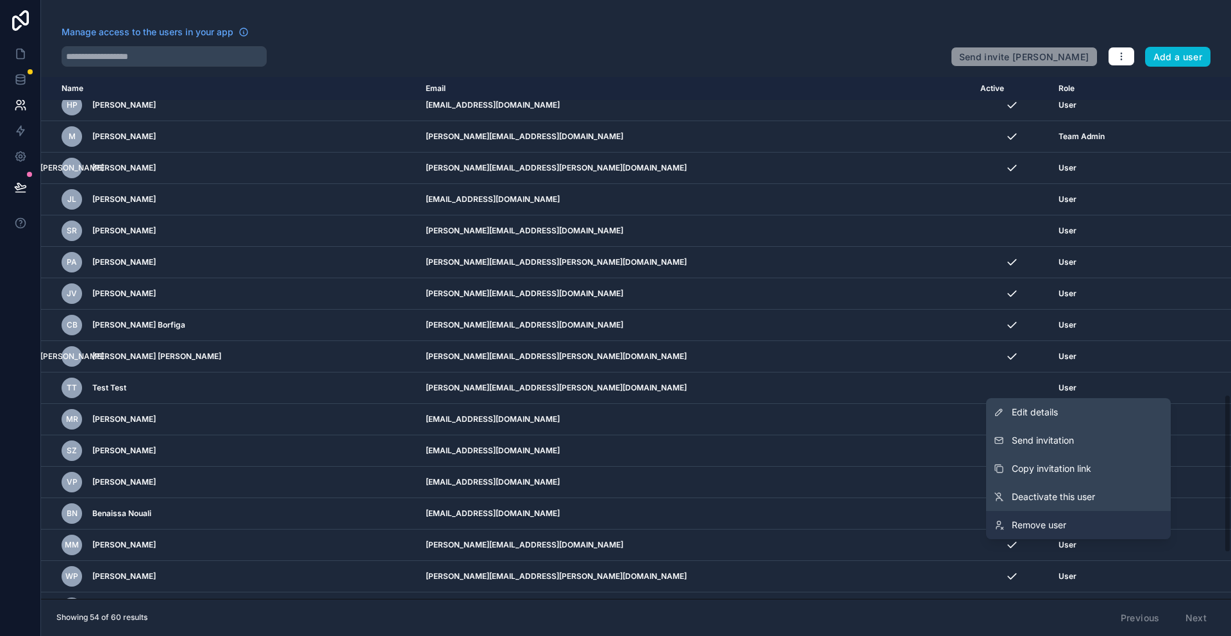
click at [1038, 525] on span "Remove user" at bounding box center [1039, 525] width 55 height 13
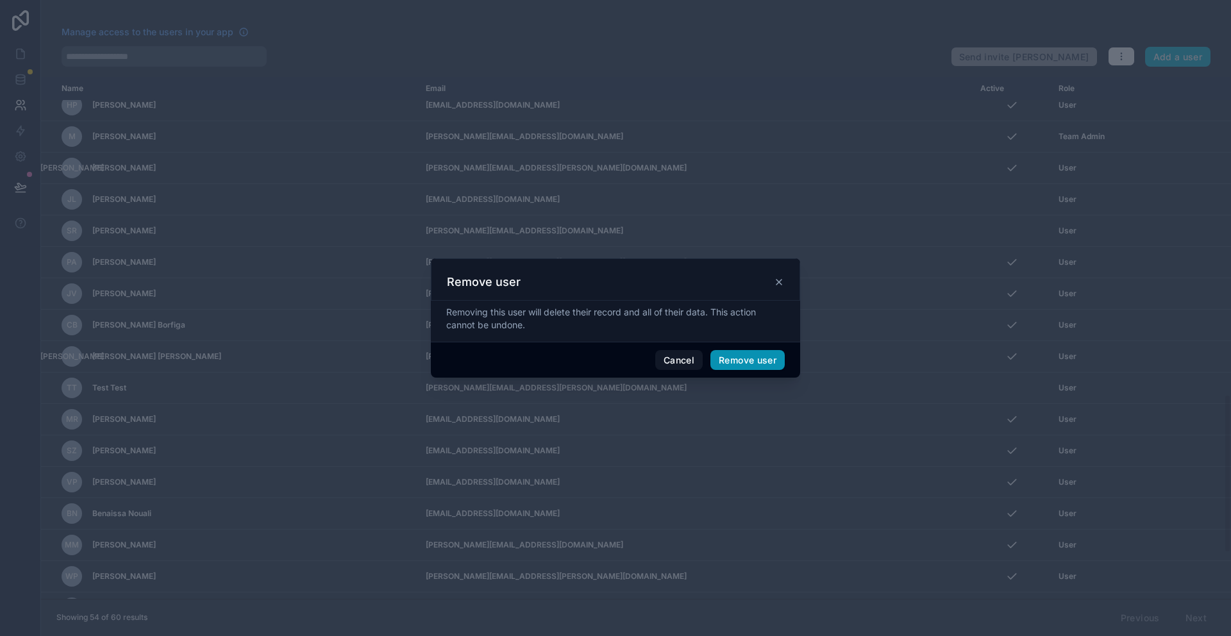
click at [754, 361] on button "Remove user" at bounding box center [748, 360] width 74 height 21
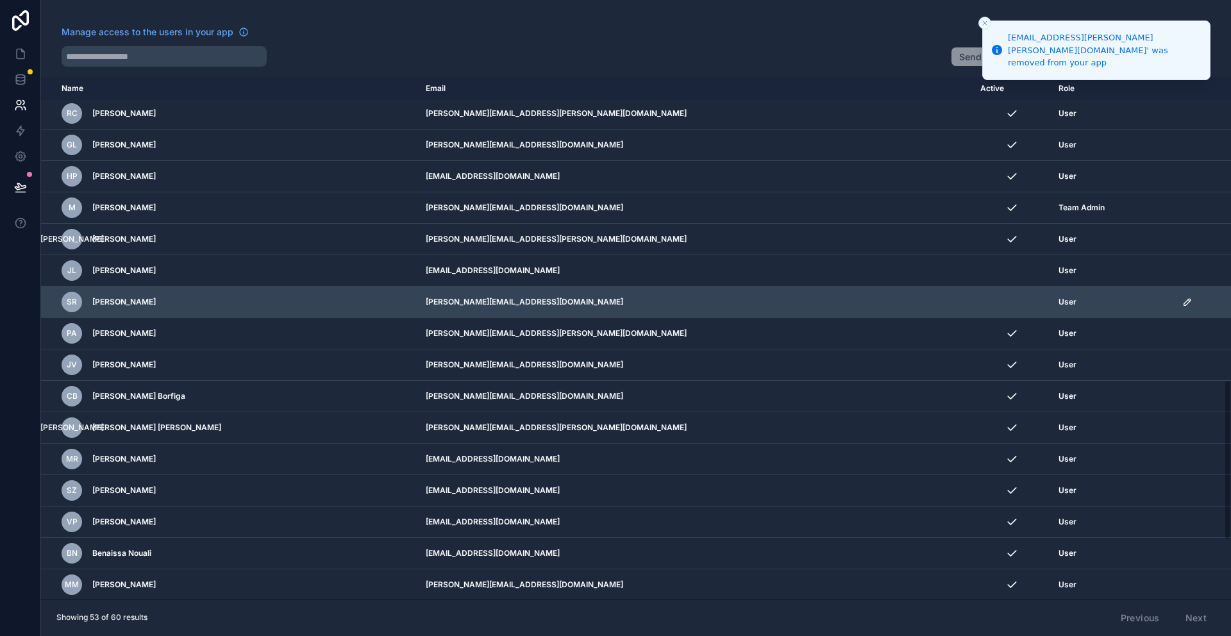
scroll to position [976, 0]
click at [1183, 301] on icon "scrollable content" at bounding box center [1188, 303] width 10 height 10
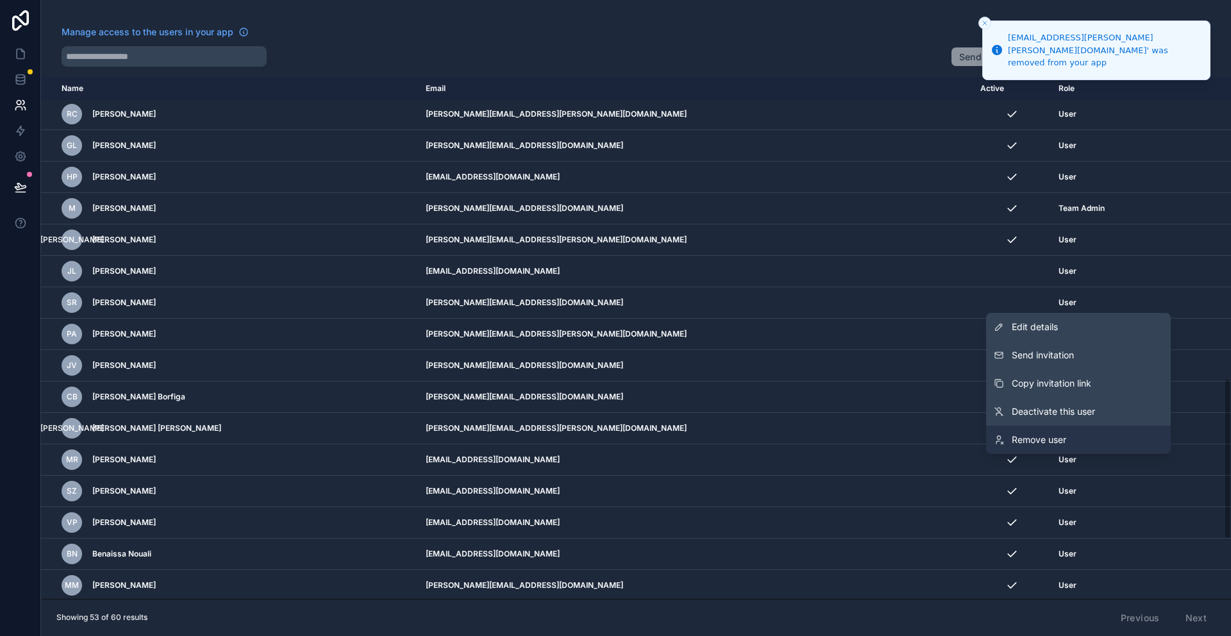
click at [1035, 437] on span "Remove user" at bounding box center [1039, 440] width 55 height 13
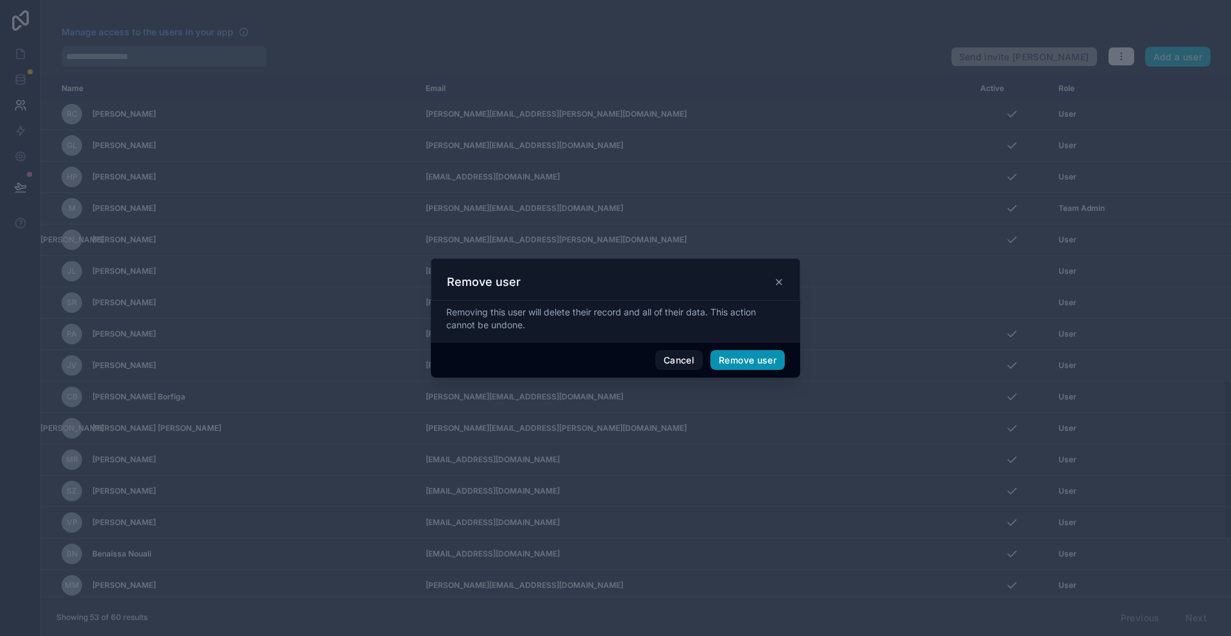
click at [747, 361] on button "Remove user" at bounding box center [748, 360] width 74 height 21
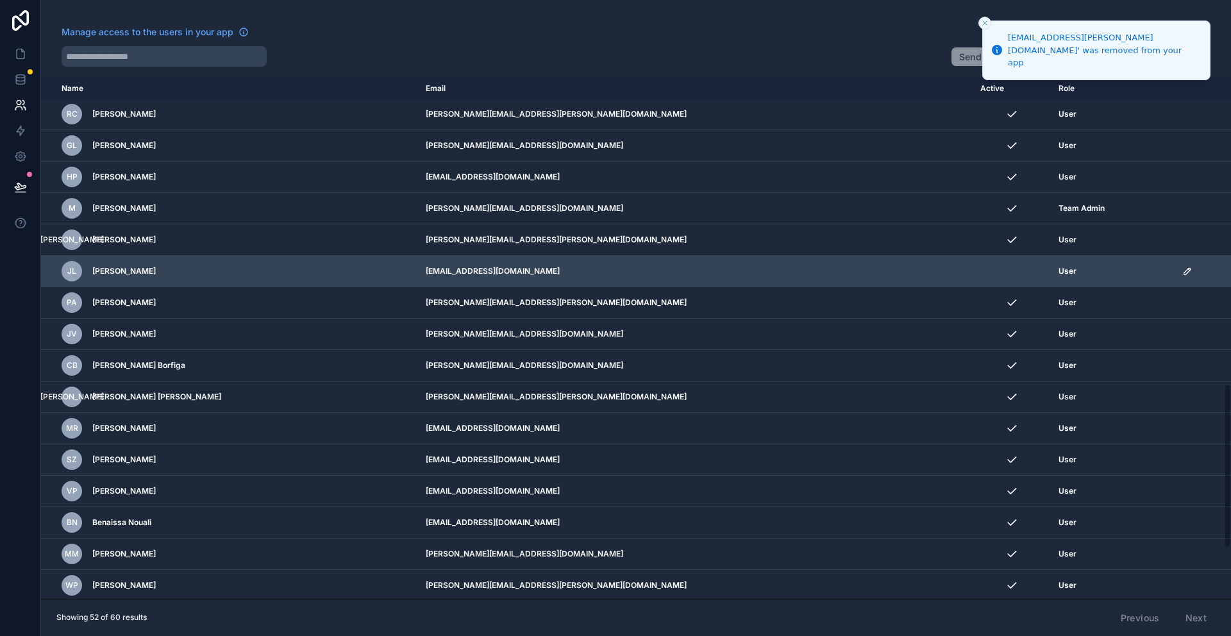
click at [1184, 271] on icon "scrollable content" at bounding box center [1187, 271] width 6 height 6
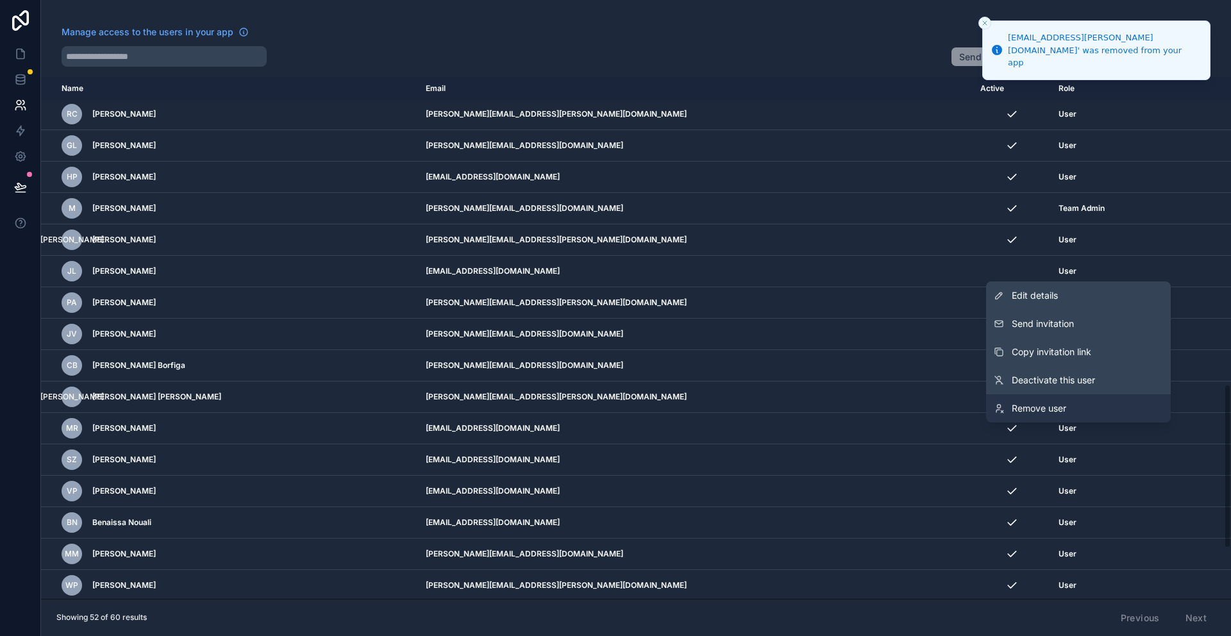
click at [1049, 410] on span "Remove user" at bounding box center [1039, 408] width 55 height 13
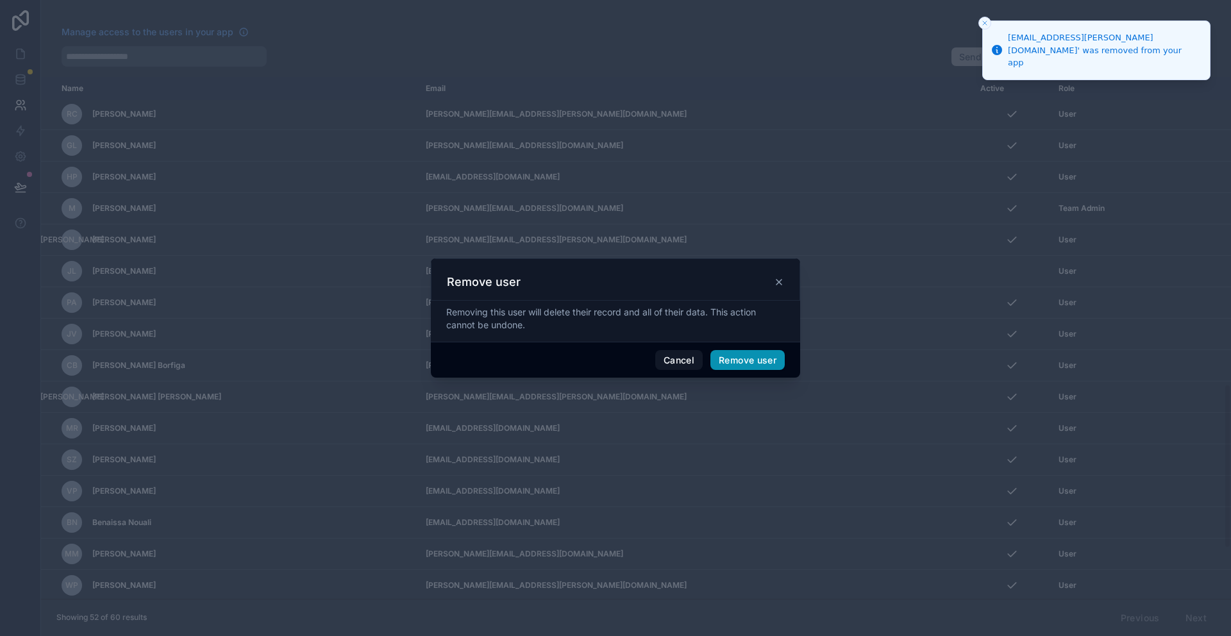
click at [747, 361] on button "Remove user" at bounding box center [748, 360] width 74 height 21
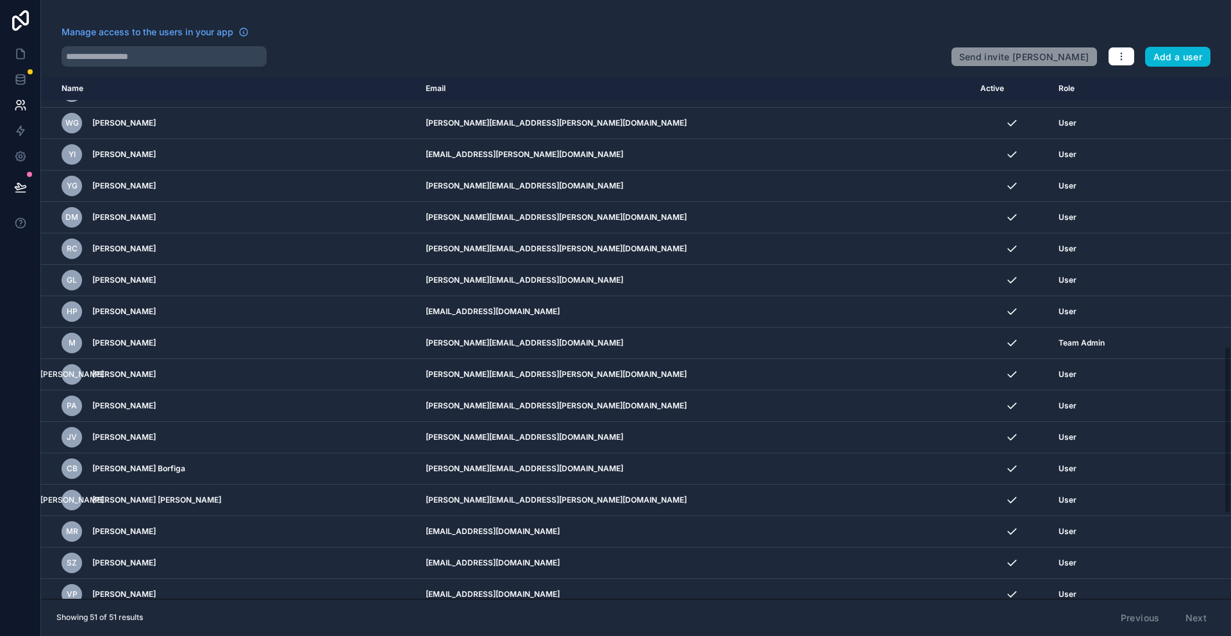
scroll to position [840, 0]
